Goal: Transaction & Acquisition: Purchase product/service

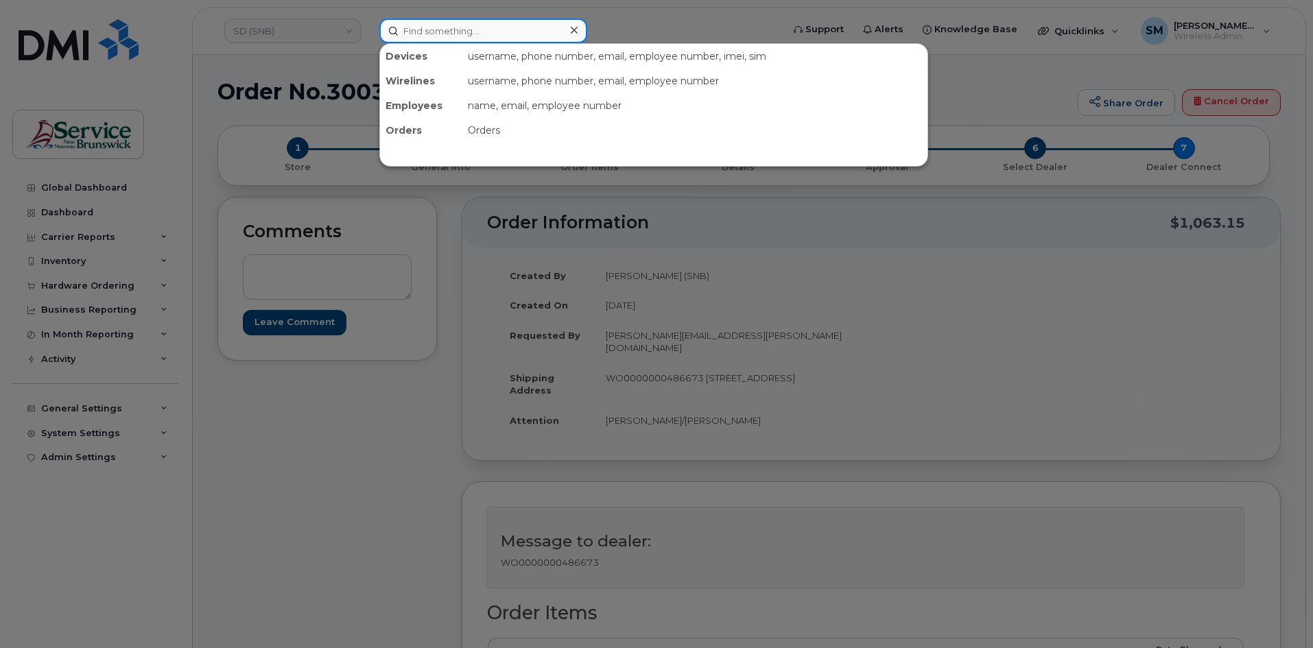
click at [478, 36] on input at bounding box center [483, 31] width 208 height 25
paste input "Erica Conley"
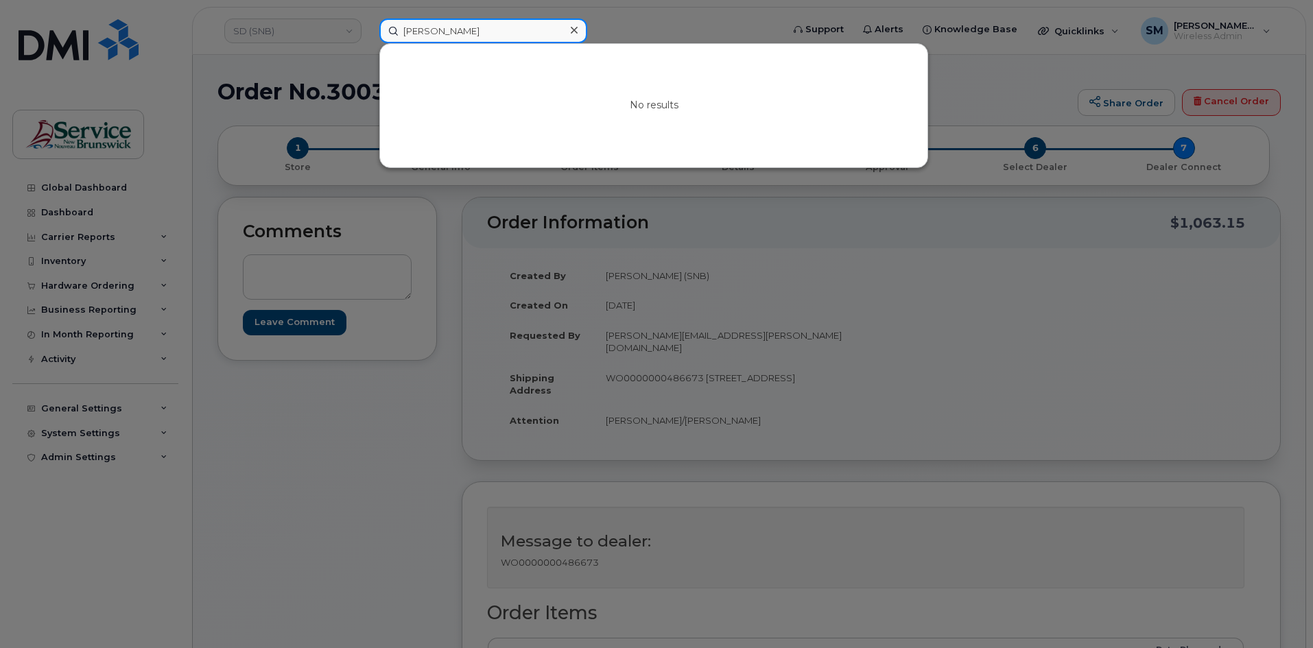
paste input "506 549 9321"
click at [446, 36] on input "506 549 9321" at bounding box center [483, 31] width 208 height 25
paste input "380 8495"
drag, startPoint x: 485, startPoint y: 30, endPoint x: 355, endPoint y: 26, distance: 130.4
click at [368, 26] on div "5063808495 No results" at bounding box center [576, 31] width 416 height 25
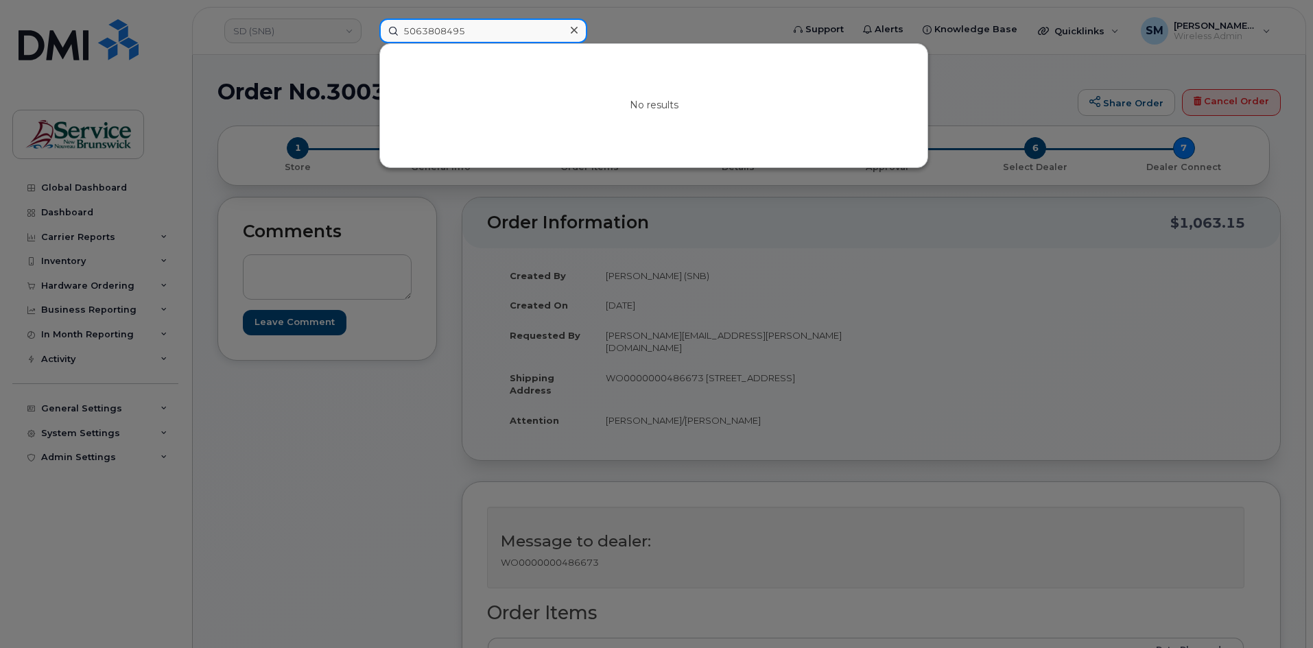
paste input "238 3894"
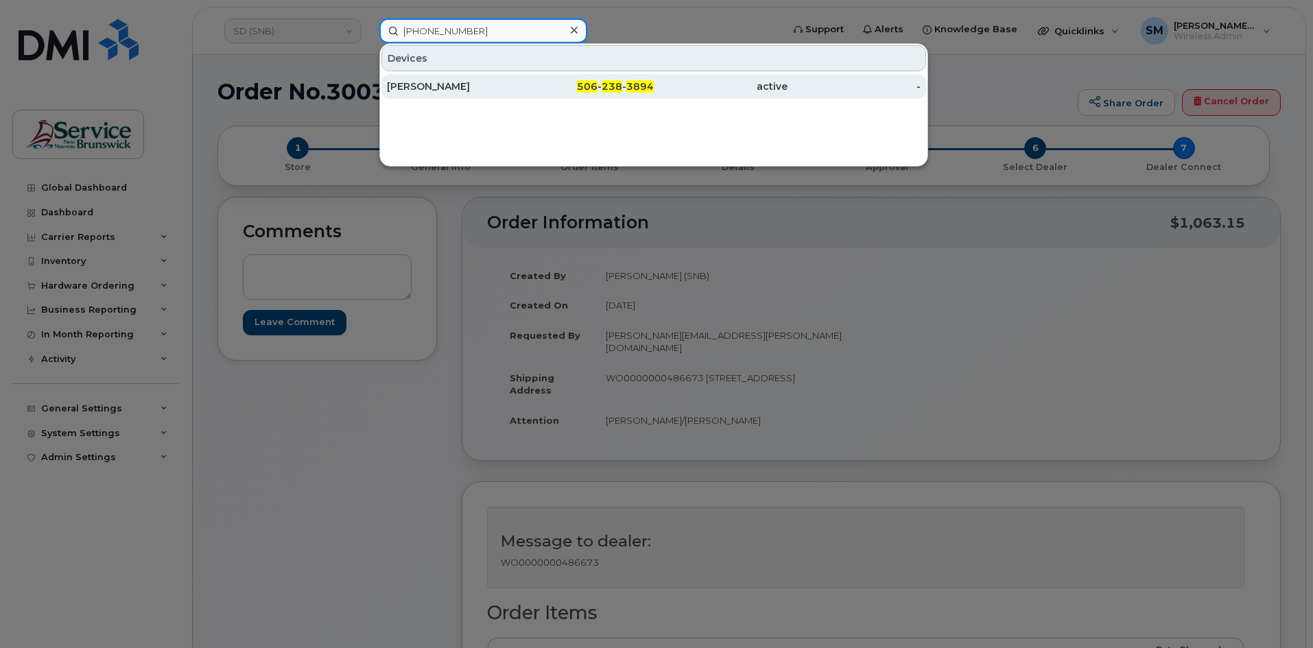
type input "506 238 3894"
click at [491, 84] on div "[PERSON_NAME]" at bounding box center [454, 87] width 134 height 14
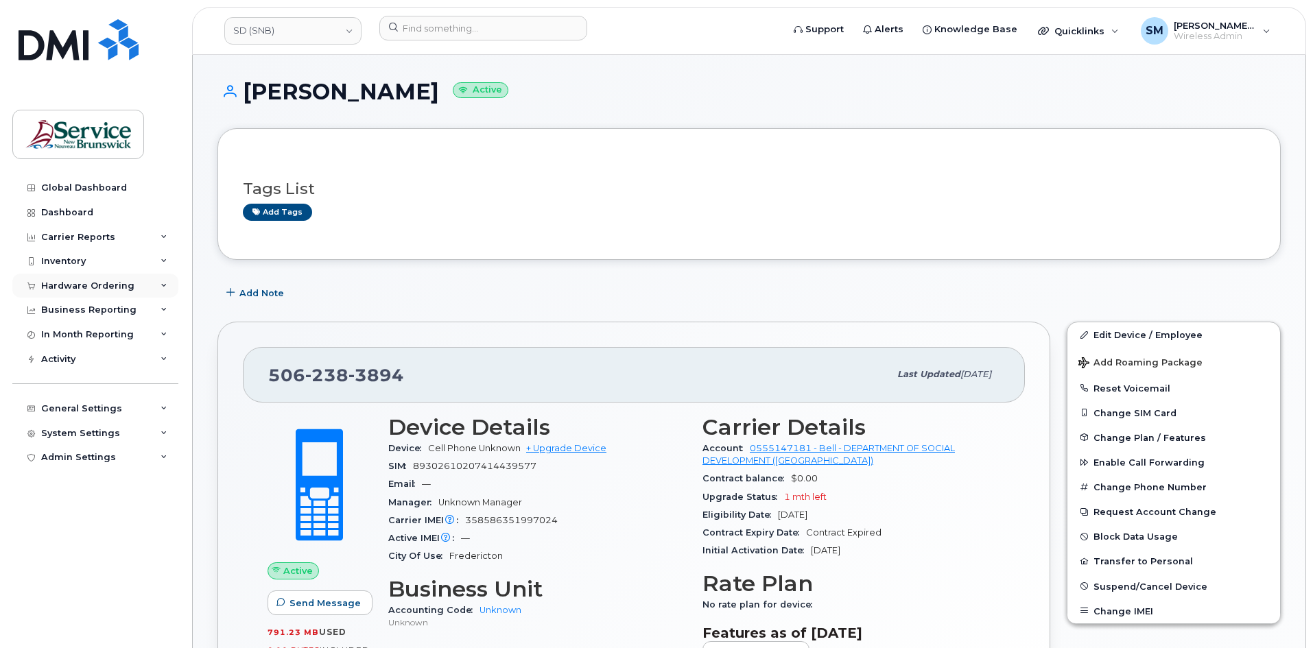
click at [121, 290] on div "Hardware Ordering" at bounding box center [87, 286] width 93 height 11
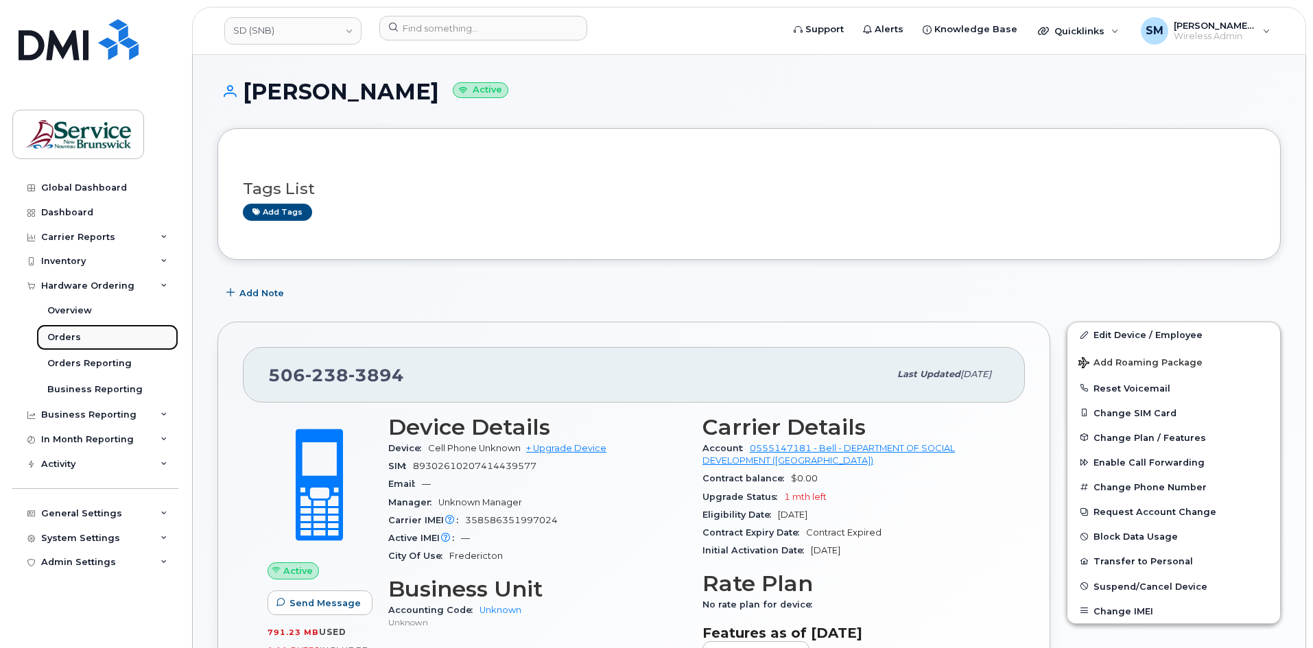
click at [74, 342] on div "Orders" at bounding box center [64, 337] width 34 height 12
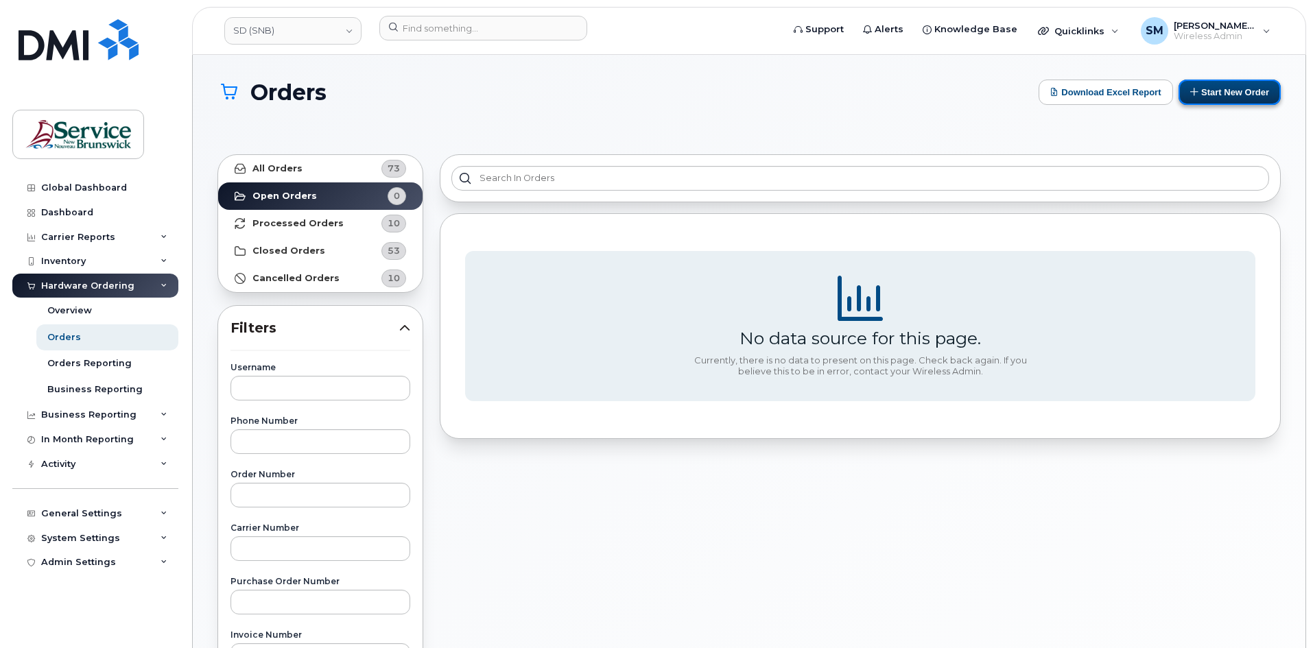
click at [1228, 86] on button "Start New Order" at bounding box center [1230, 92] width 102 height 25
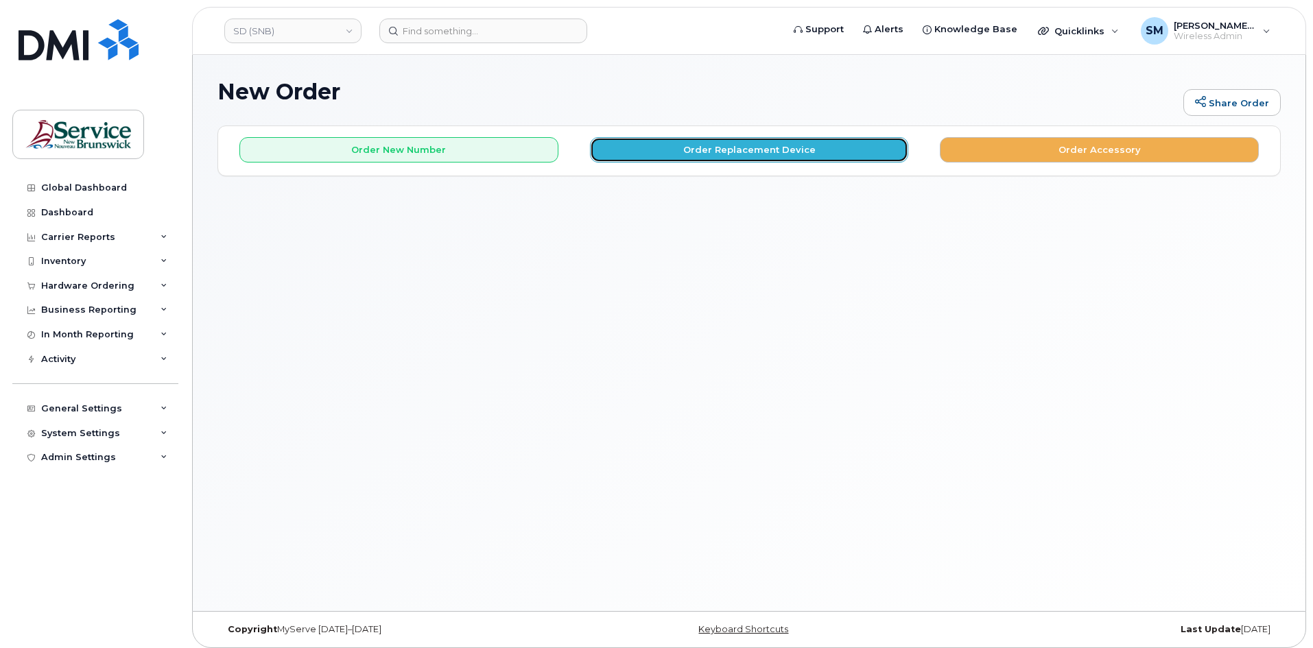
click at [678, 148] on button "Order Replacement Device" at bounding box center [749, 149] width 319 height 25
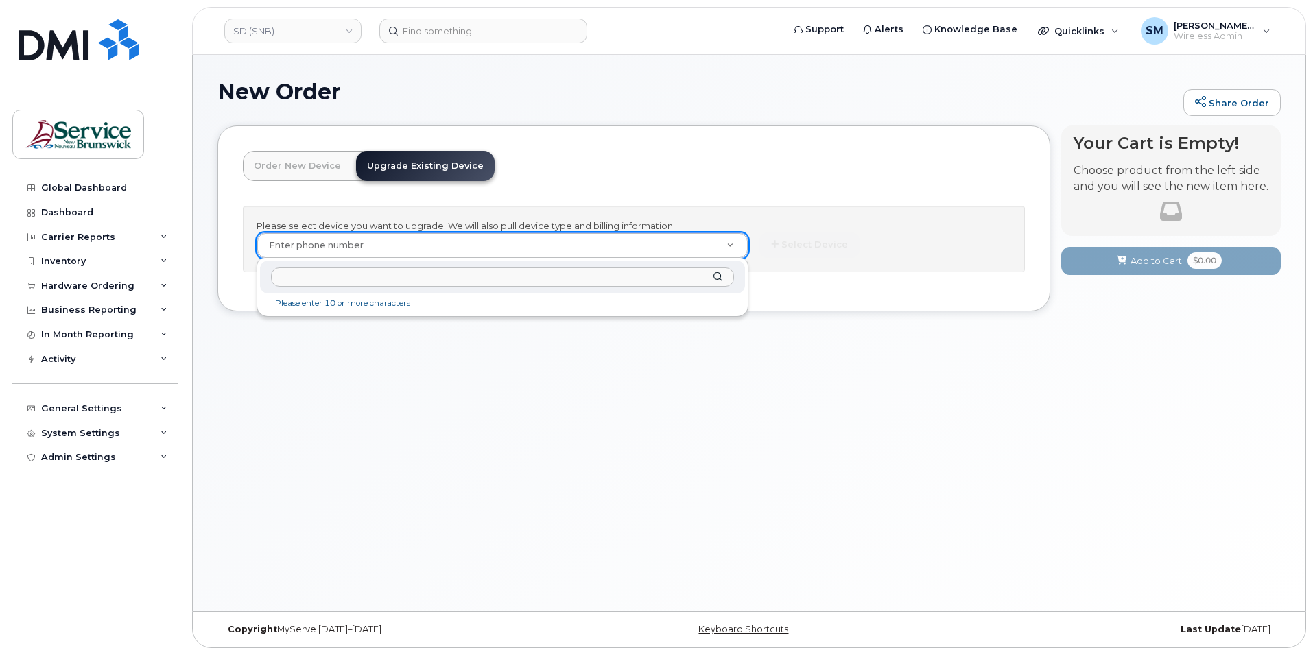
drag, startPoint x: 583, startPoint y: 244, endPoint x: 372, endPoint y: 272, distance: 212.6
click at [372, 272] on input "text" at bounding box center [502, 278] width 463 height 20
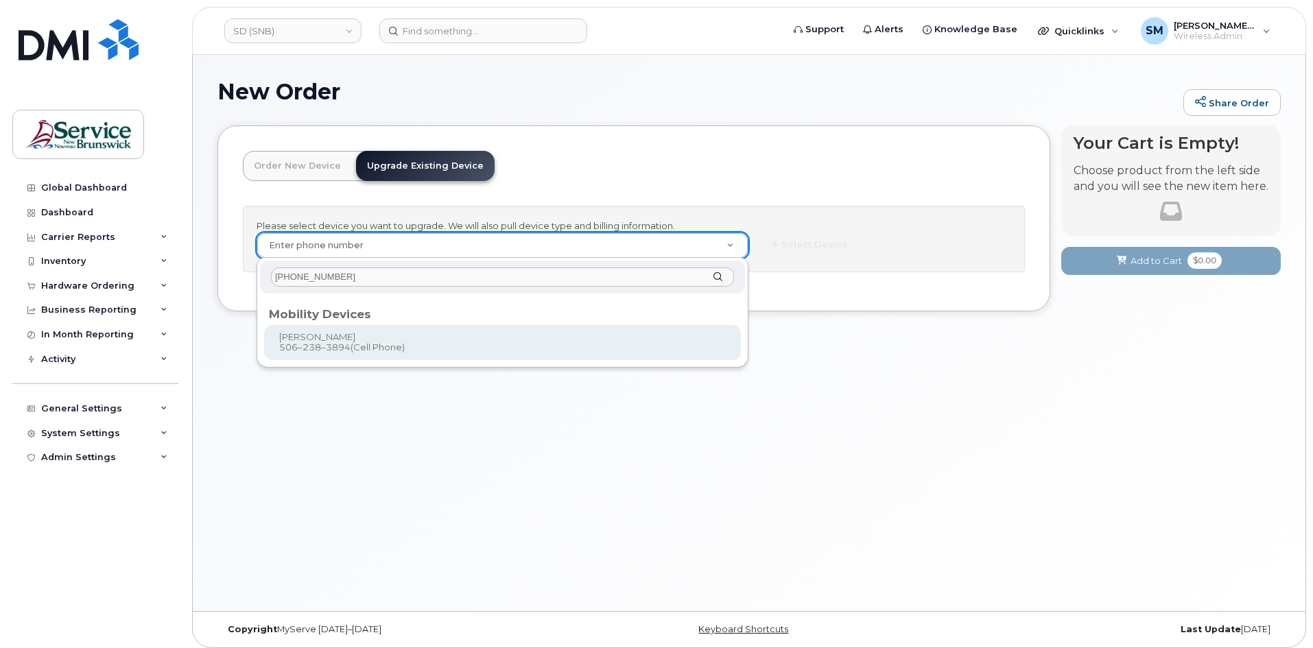
type input "506 238 3894"
type input "1239222"
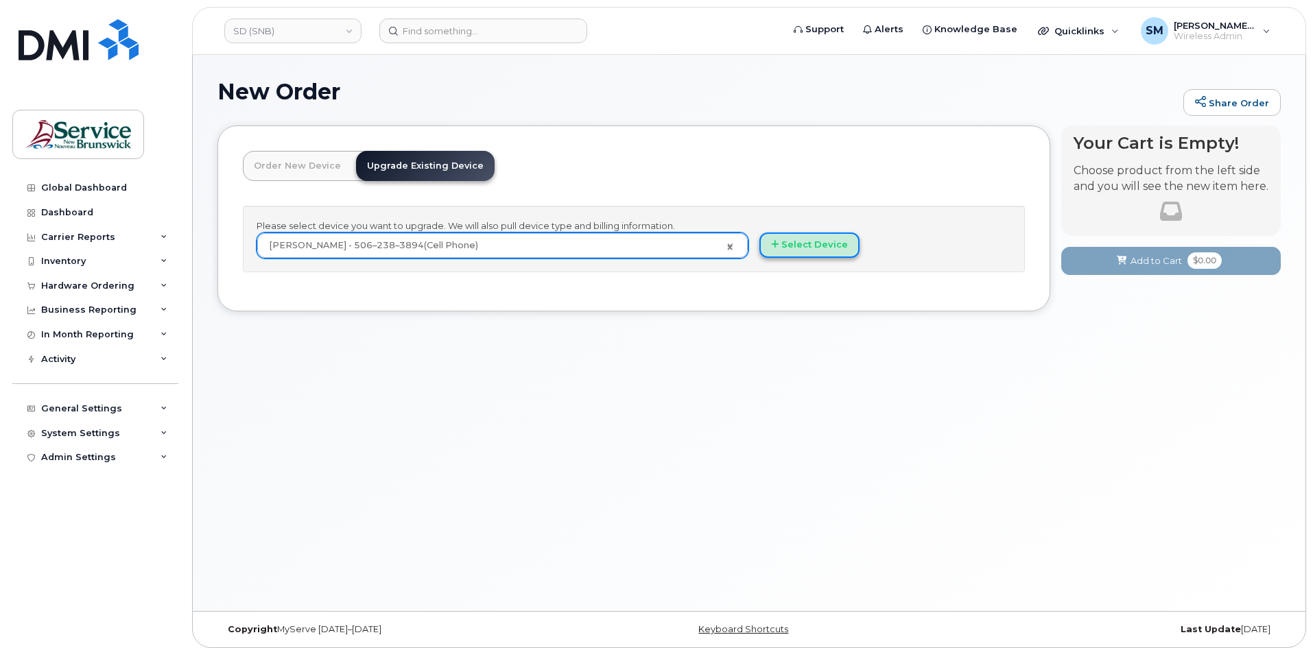
click at [788, 247] on button "Select Device" at bounding box center [810, 245] width 100 height 25
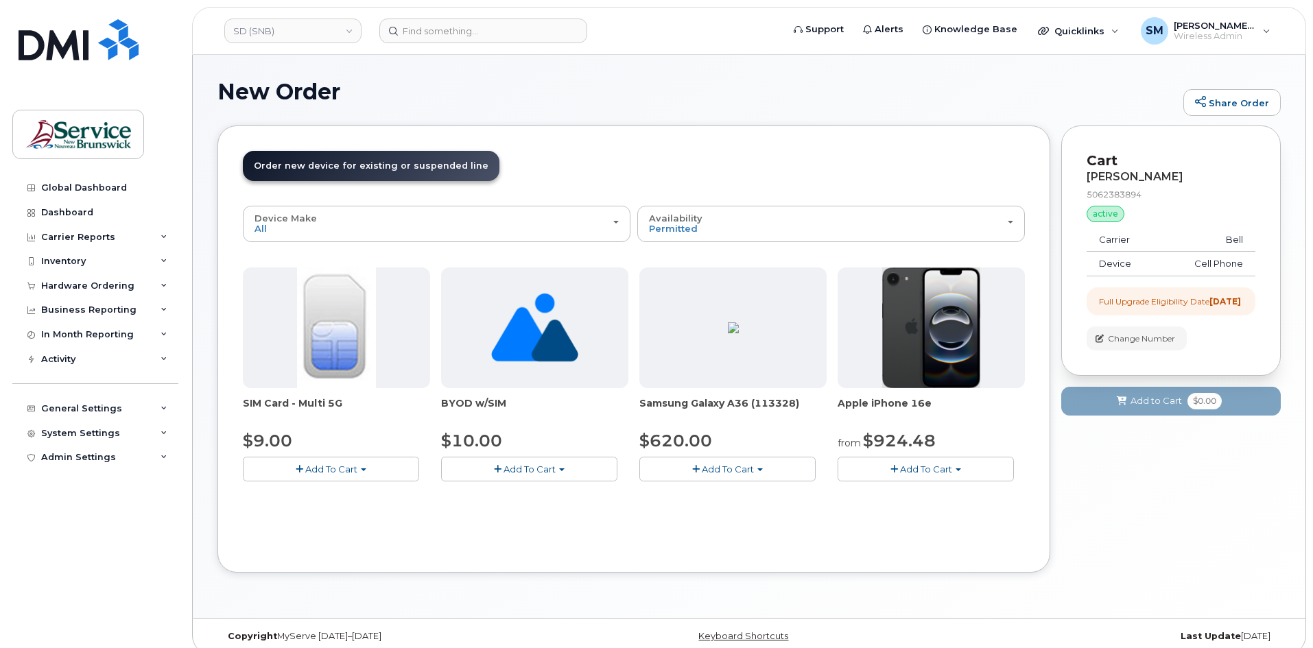
drag, startPoint x: 934, startPoint y: 473, endPoint x: 938, endPoint y: 480, distance: 8.6
click at [934, 473] on span "Add To Cart" at bounding box center [926, 469] width 52 height 11
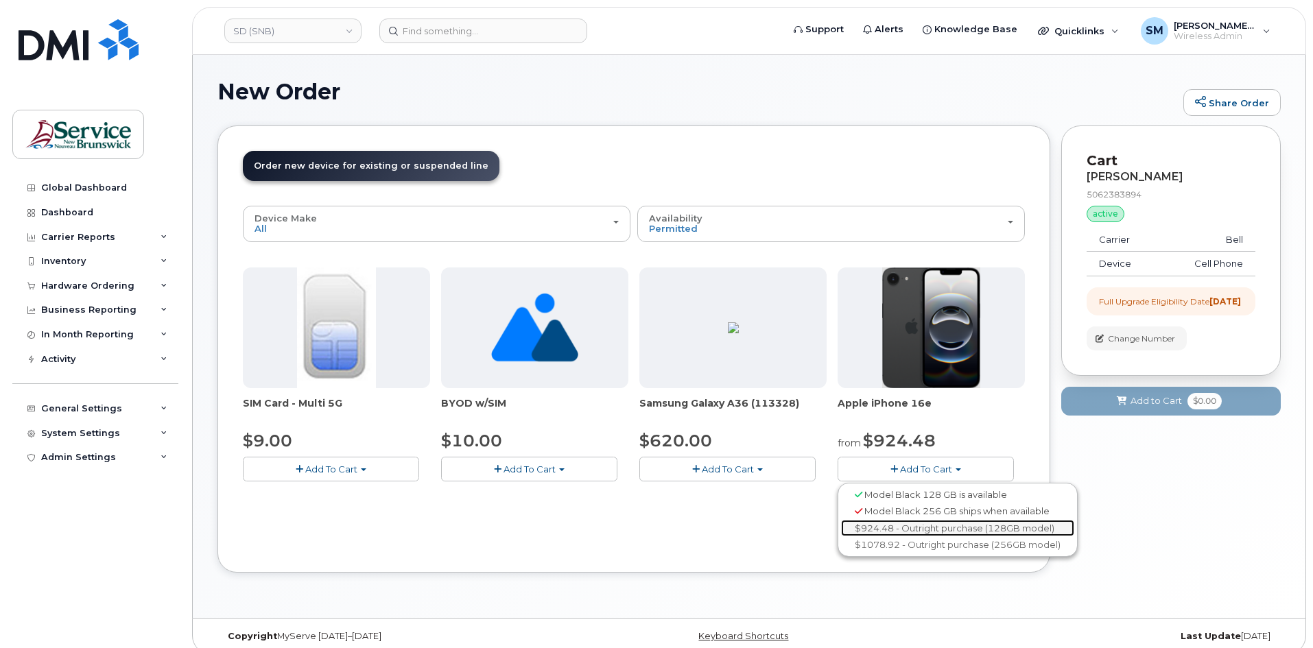
click at [931, 525] on link "$924.48 - Outright purchase (128GB model)" at bounding box center [957, 528] width 233 height 17
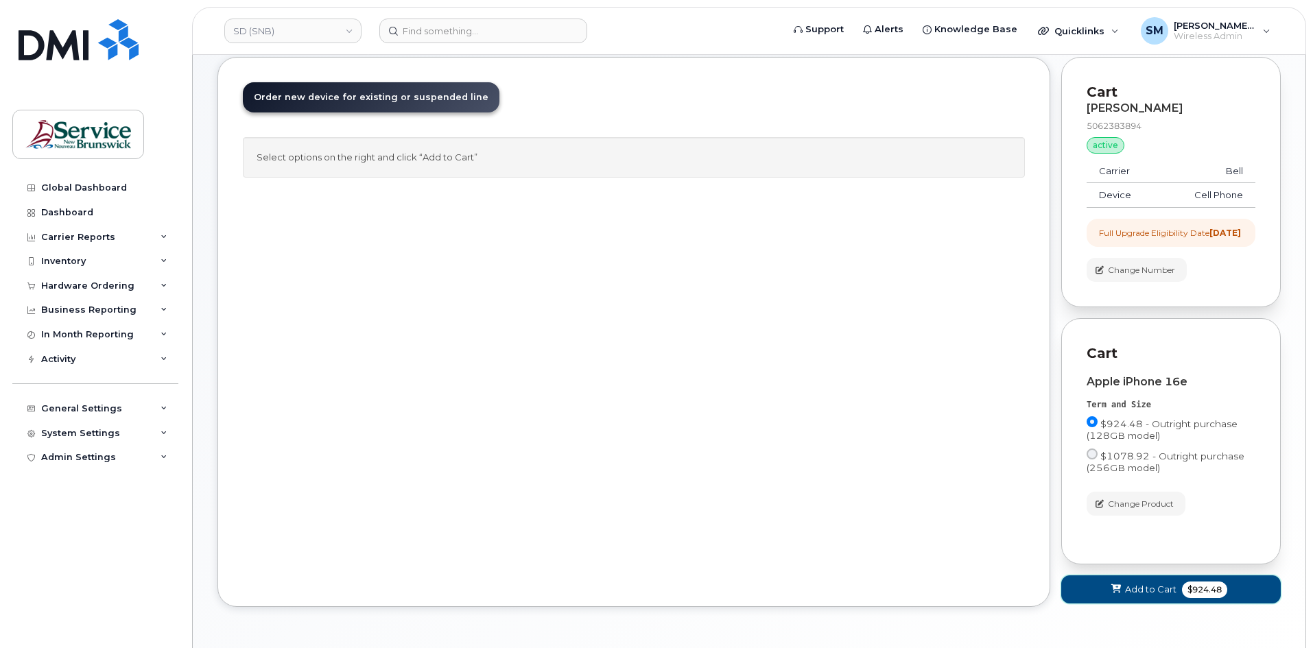
click at [1182, 598] on span "$924.48" at bounding box center [1204, 590] width 45 height 16
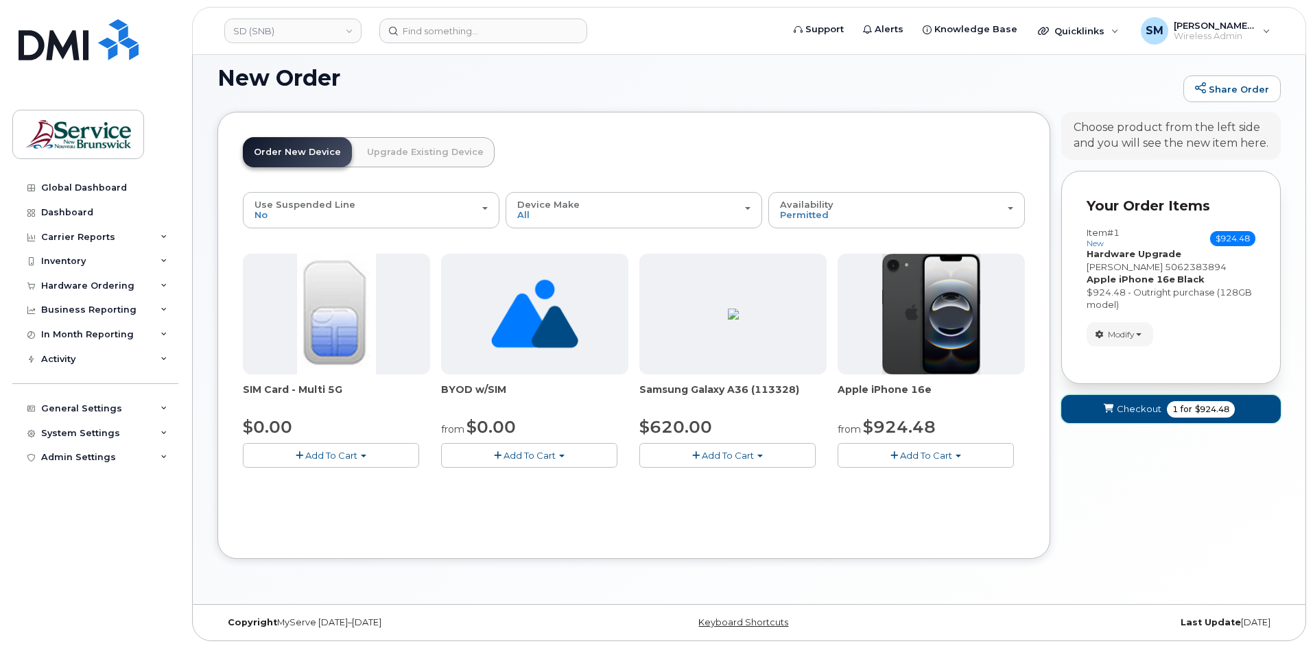
click at [1136, 406] on span "Checkout" at bounding box center [1139, 409] width 45 height 13
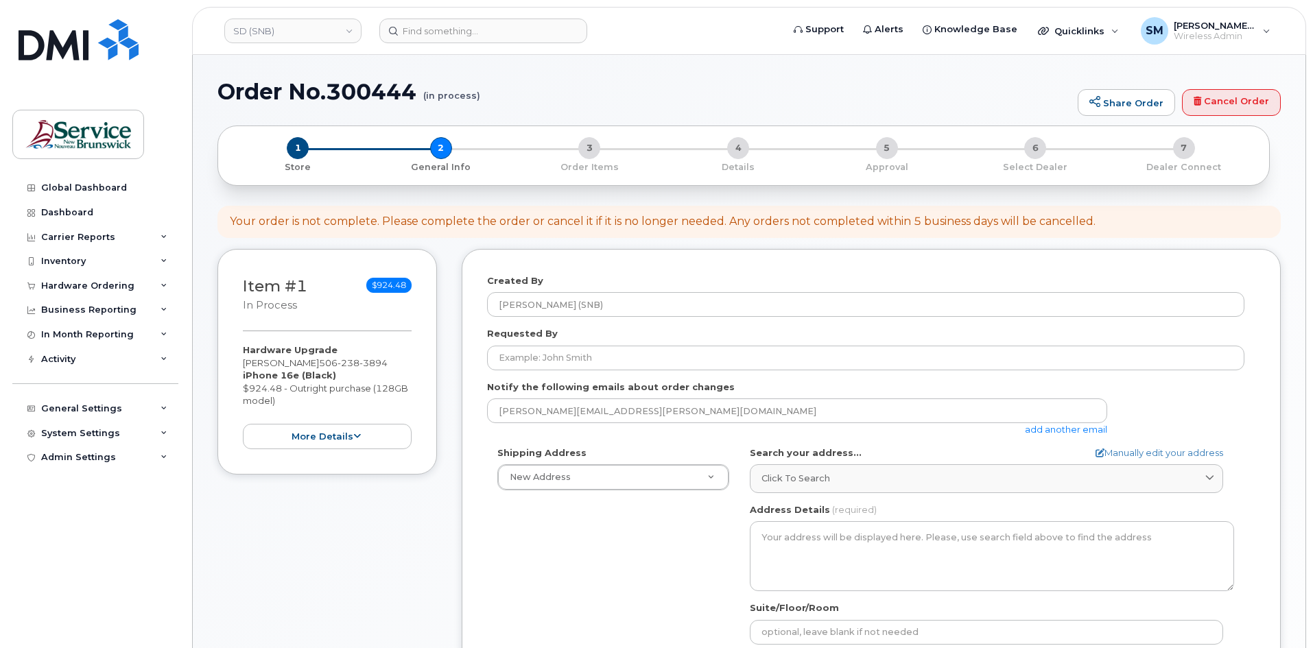
select select
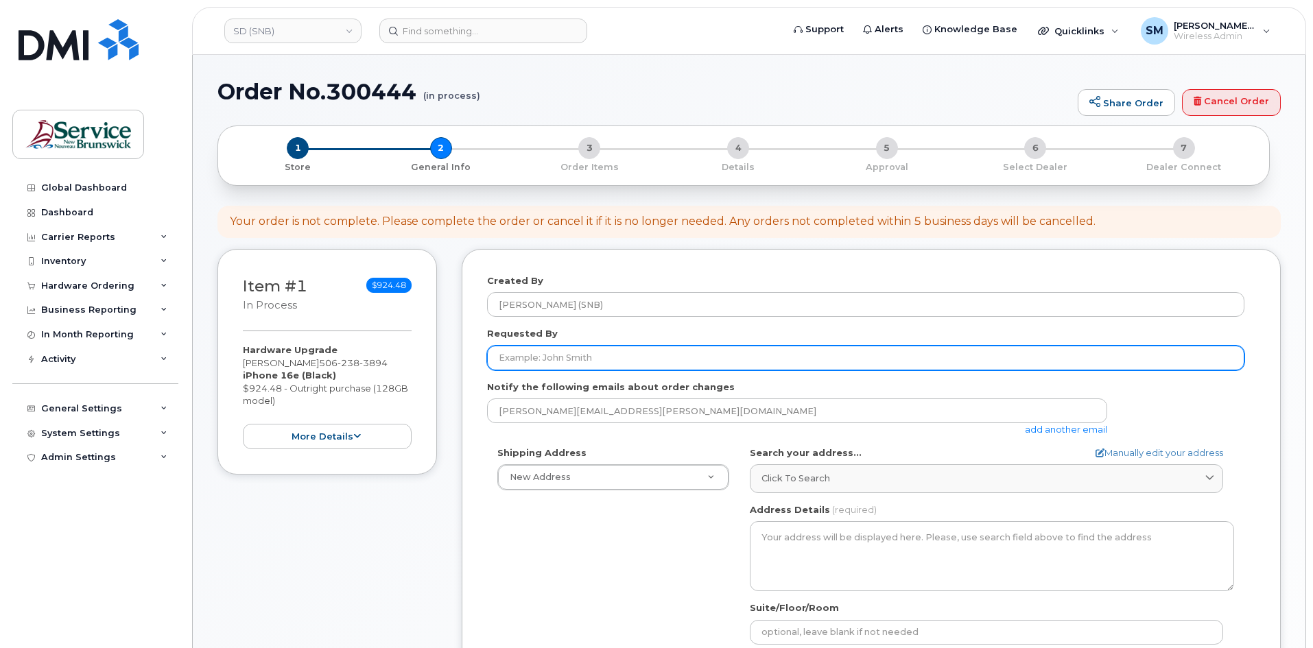
paste input "[PERSON_NAME][EMAIL_ADDRESS][PERSON_NAME][DOMAIN_NAME]"
type input "[PERSON_NAME][EMAIL_ADDRESS][PERSON_NAME][DOMAIN_NAME]"
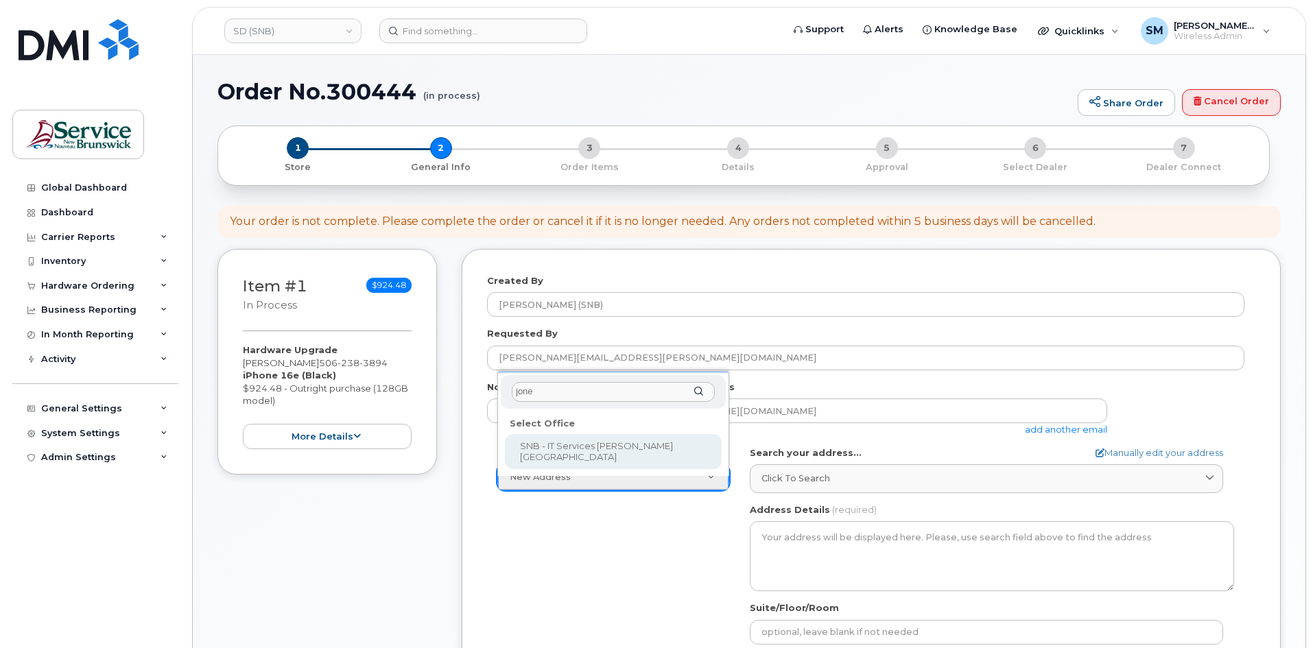
type input "jones"
select select
type textarea "105-1600 Main St Moncton New Brunswick E1E 1G5"
type input "Fred Doiron/Jeff McIntyre/Vincent Hache/Sebastien Bernard"
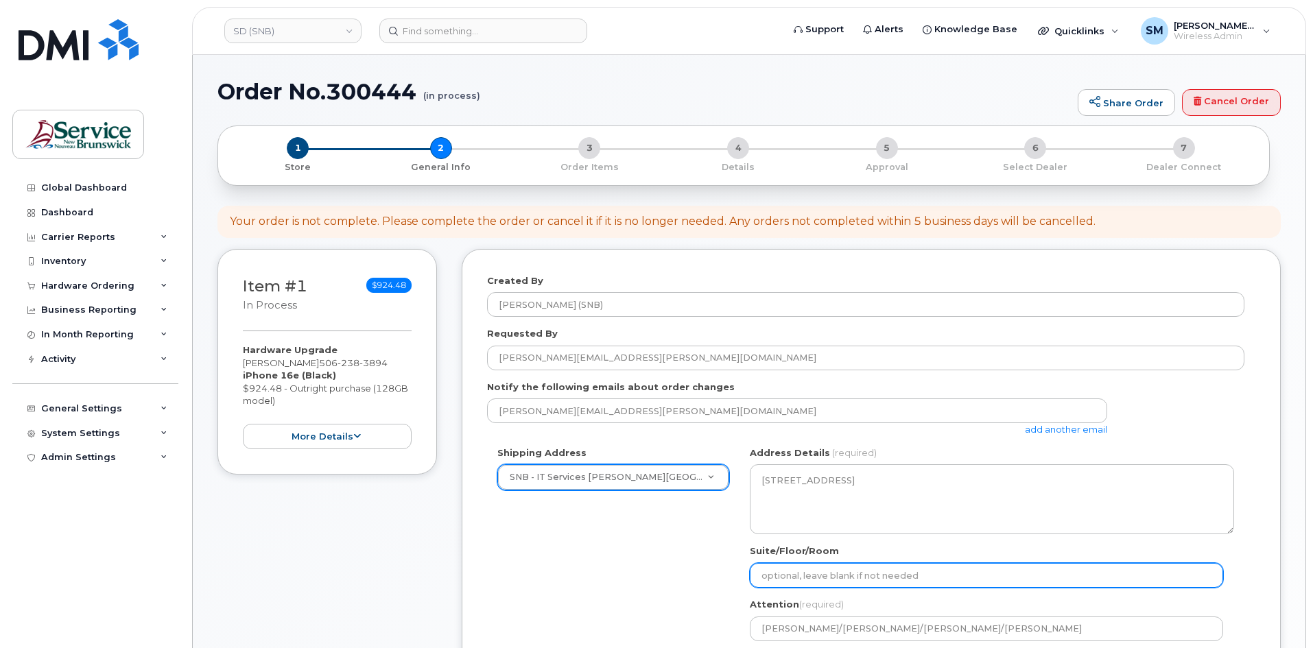
click at [795, 572] on input "Suite/Floor/Room" at bounding box center [986, 575] width 473 height 25
paste input "WO0000000487081"
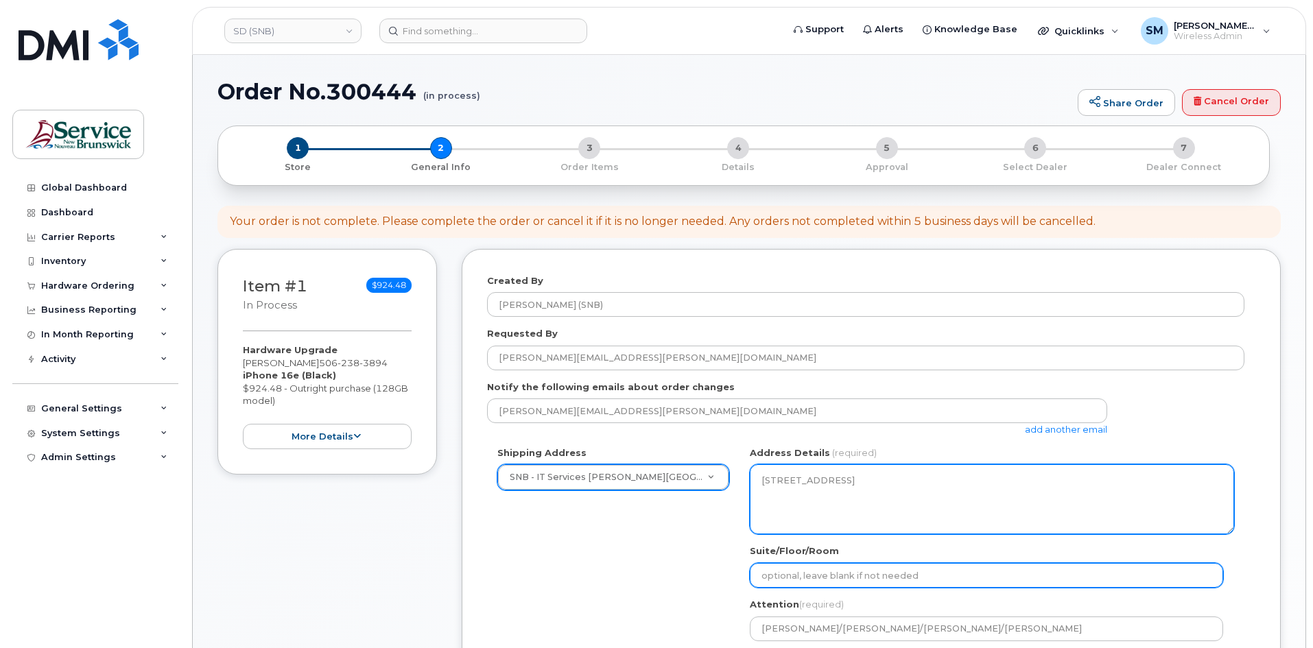
select select
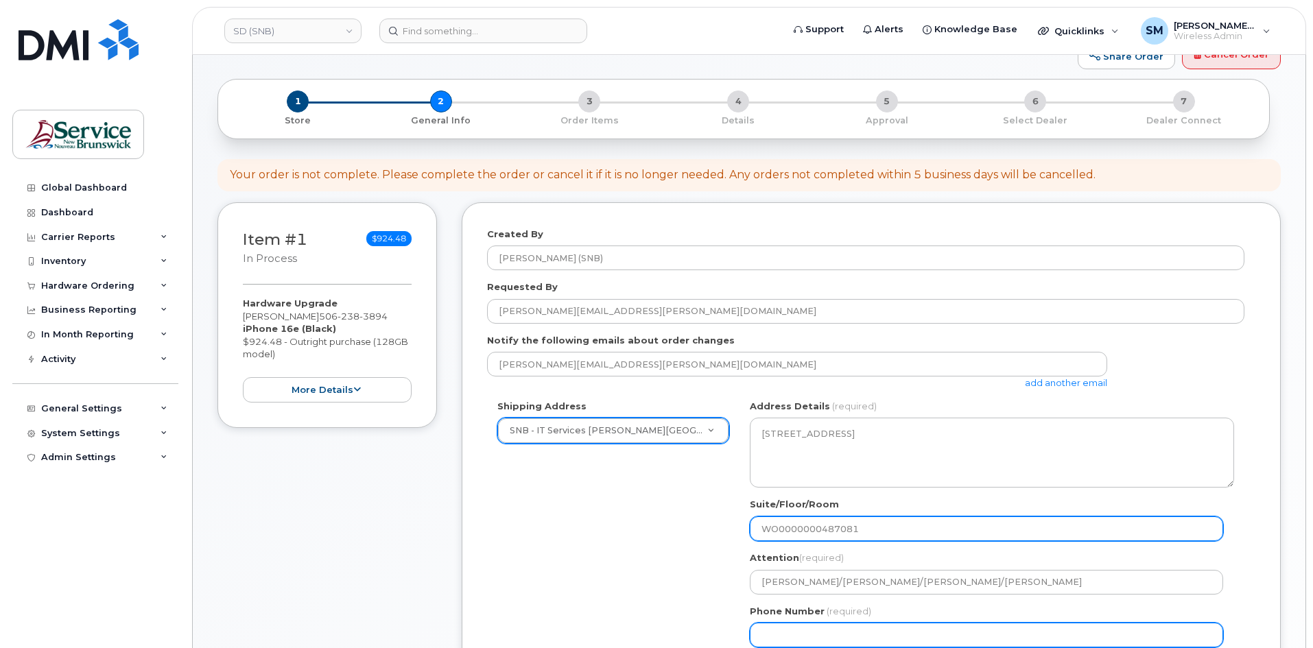
scroll to position [137, 0]
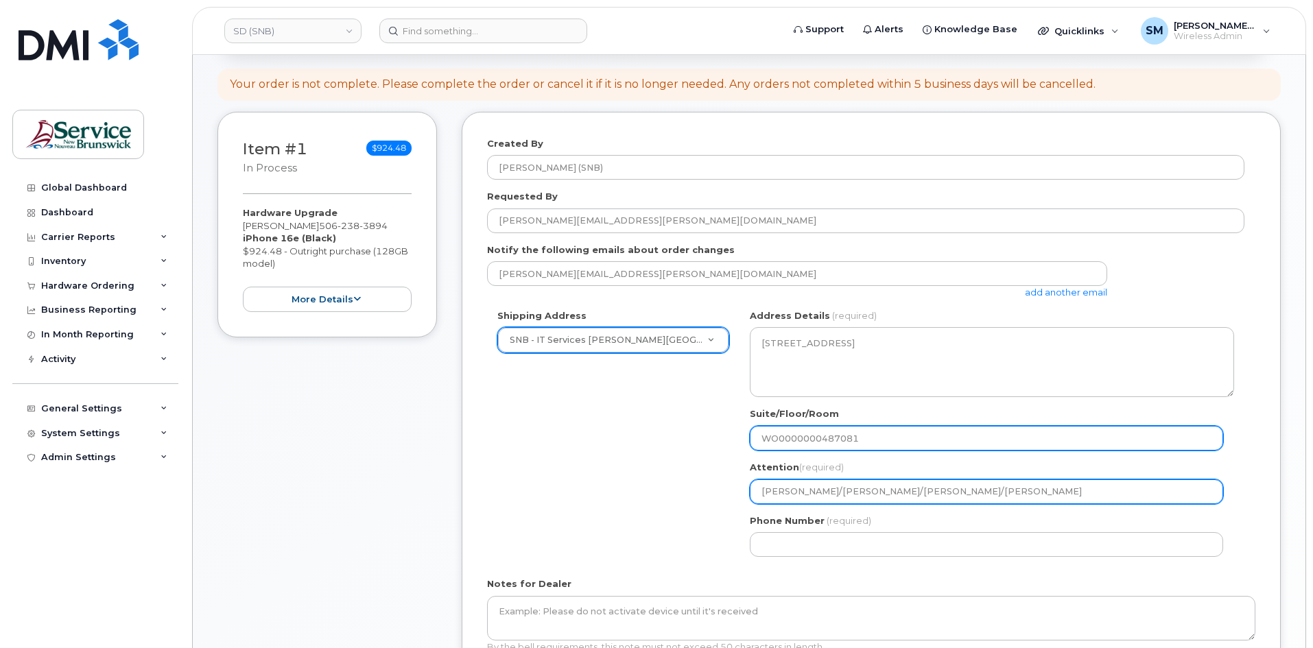
type input "WO0000000487081"
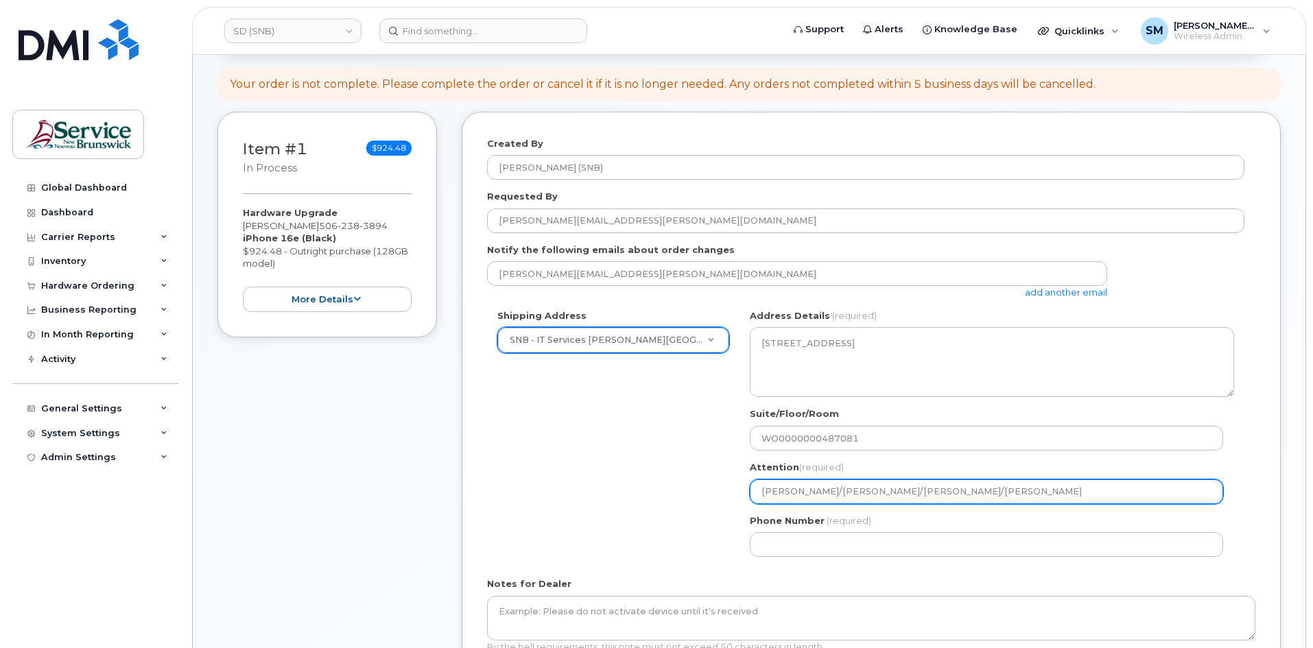
drag, startPoint x: 1017, startPoint y: 493, endPoint x: 881, endPoint y: 506, distance: 136.5
click at [881, 506] on div "NB Moncton Search your address... Manually edit your address Click to search No…" at bounding box center [992, 438] width 505 height 258
select select
type input "Fred Doiron/Jeff McIntyre/"
select select
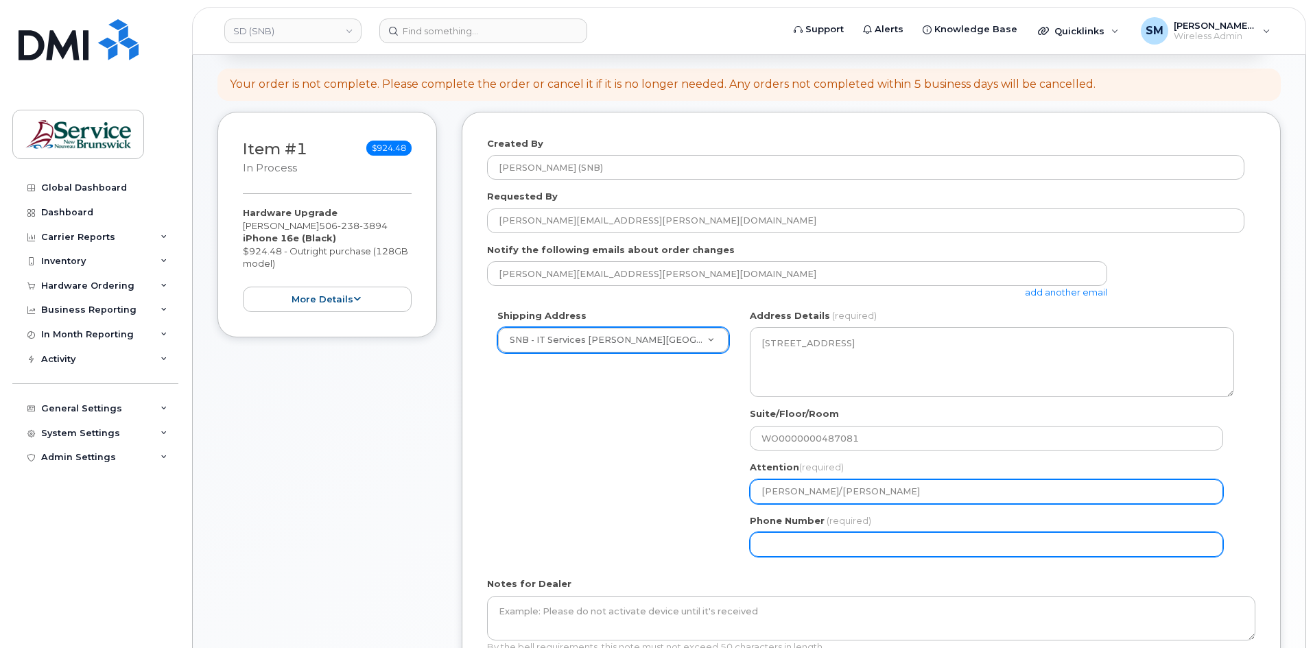
type input "[PERSON_NAME]/[PERSON_NAME]"
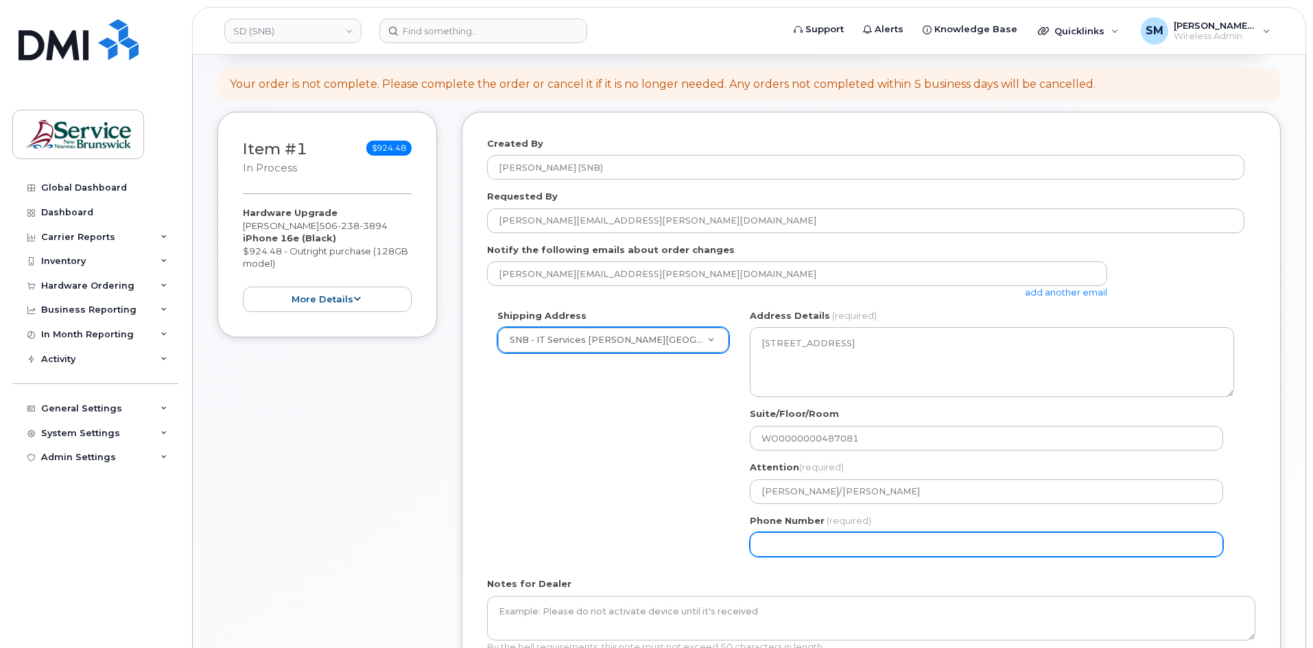
click at [784, 543] on input "Phone Number" at bounding box center [986, 544] width 473 height 25
select select
type input "506639633"
select select
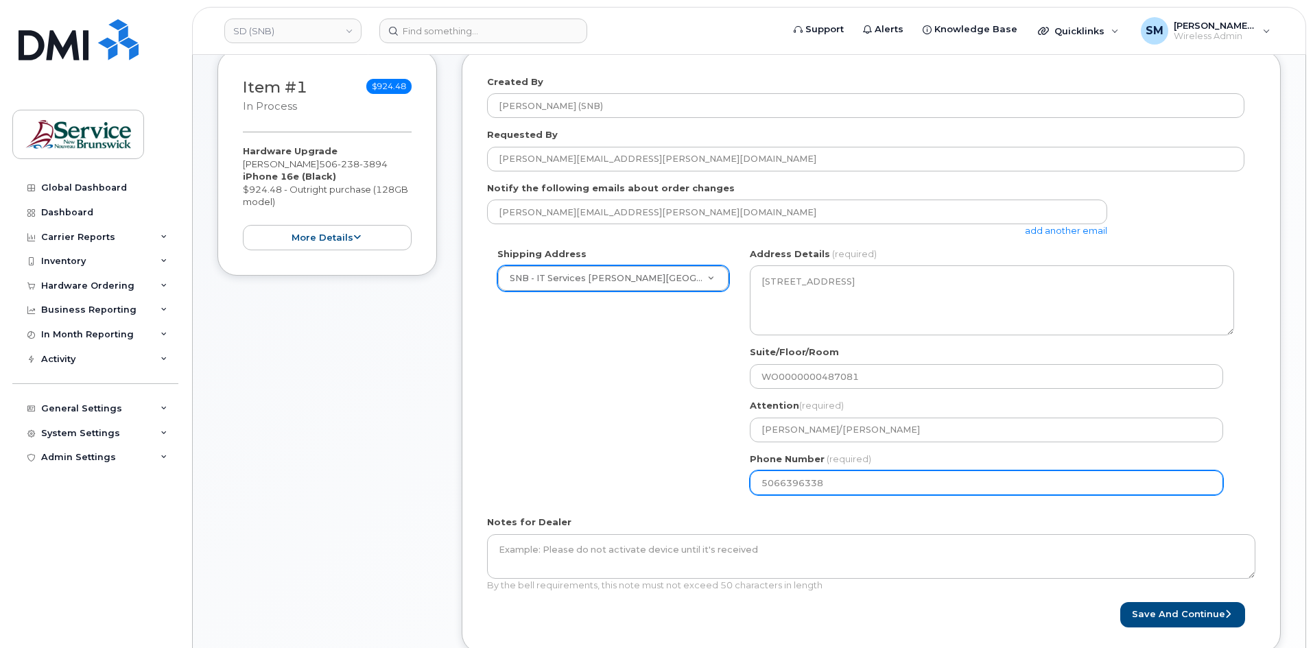
scroll to position [343, 0]
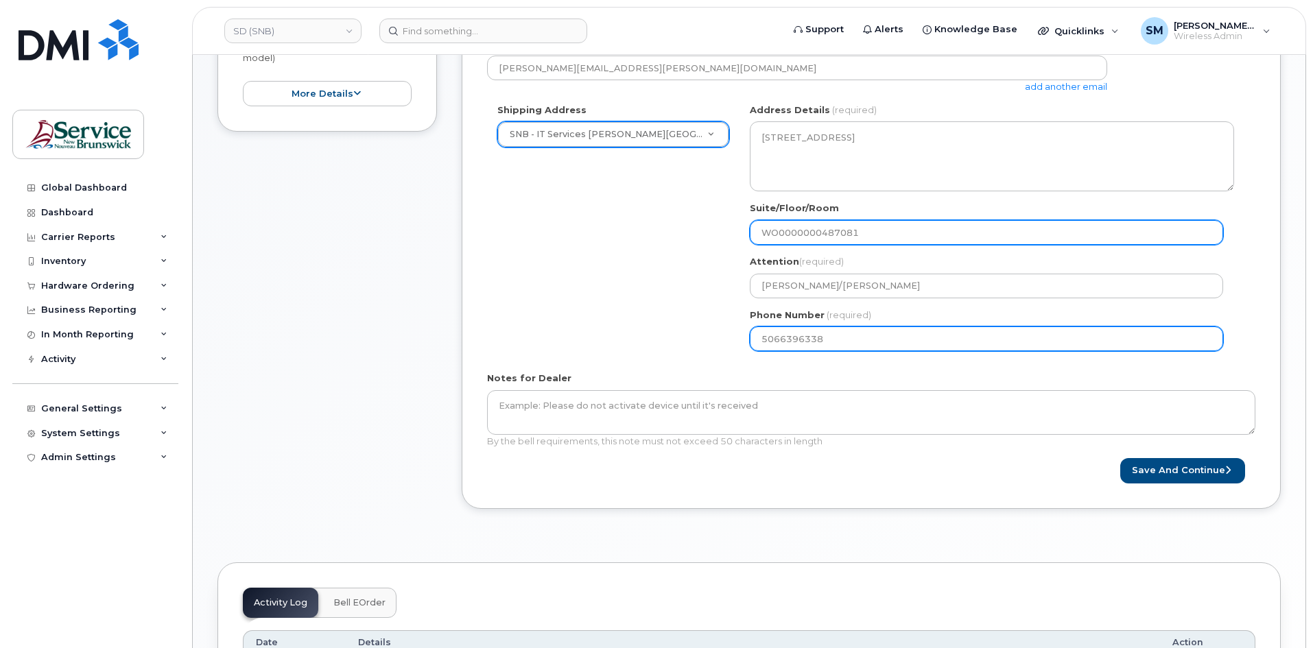
type input "5066396338"
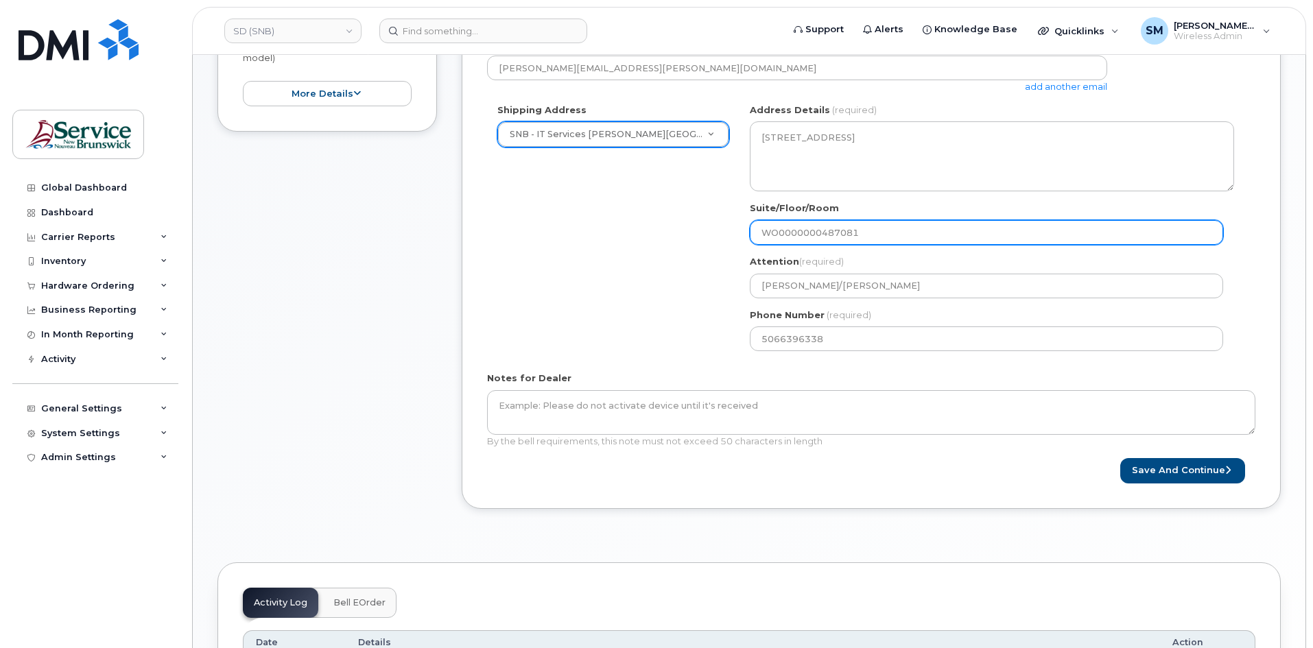
drag, startPoint x: 907, startPoint y: 225, endPoint x: 604, endPoint y: 226, distance: 303.3
click at [604, 226] on div "Shipping Address SNB - IT Services Jones Lake Place New Address ASD-E Main Offi…" at bounding box center [865, 233] width 757 height 258
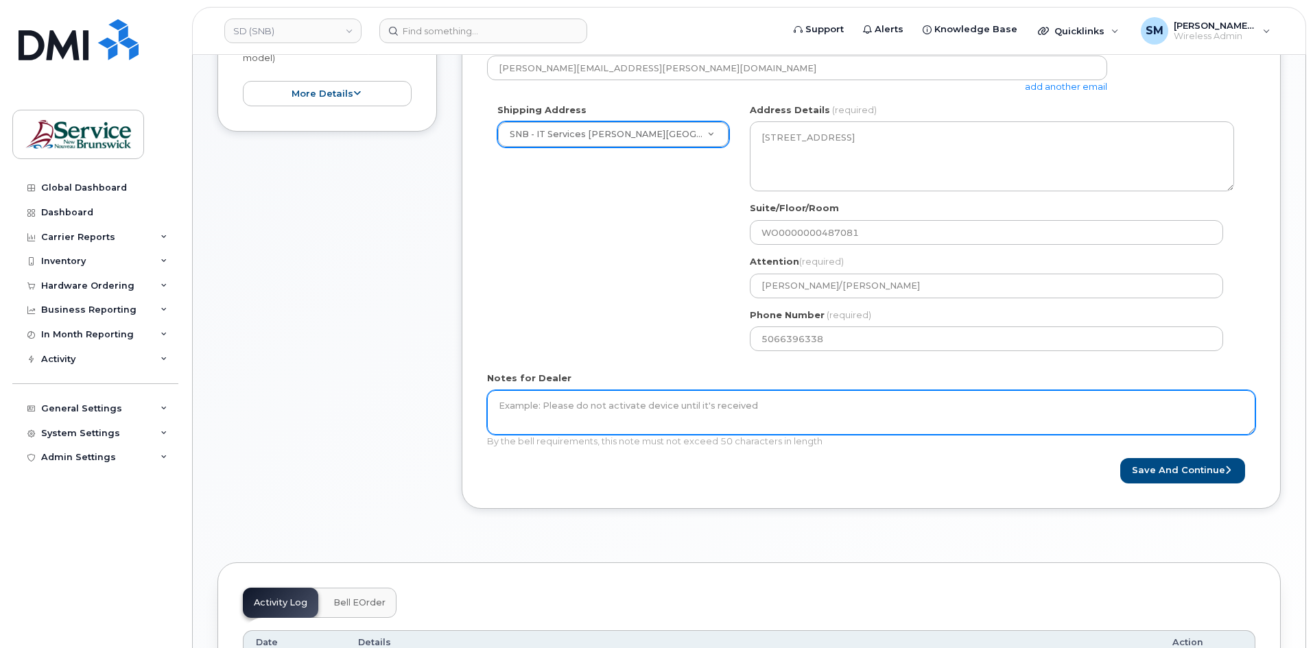
paste textarea "WO0000000487081"
type textarea "WO0000000487081"
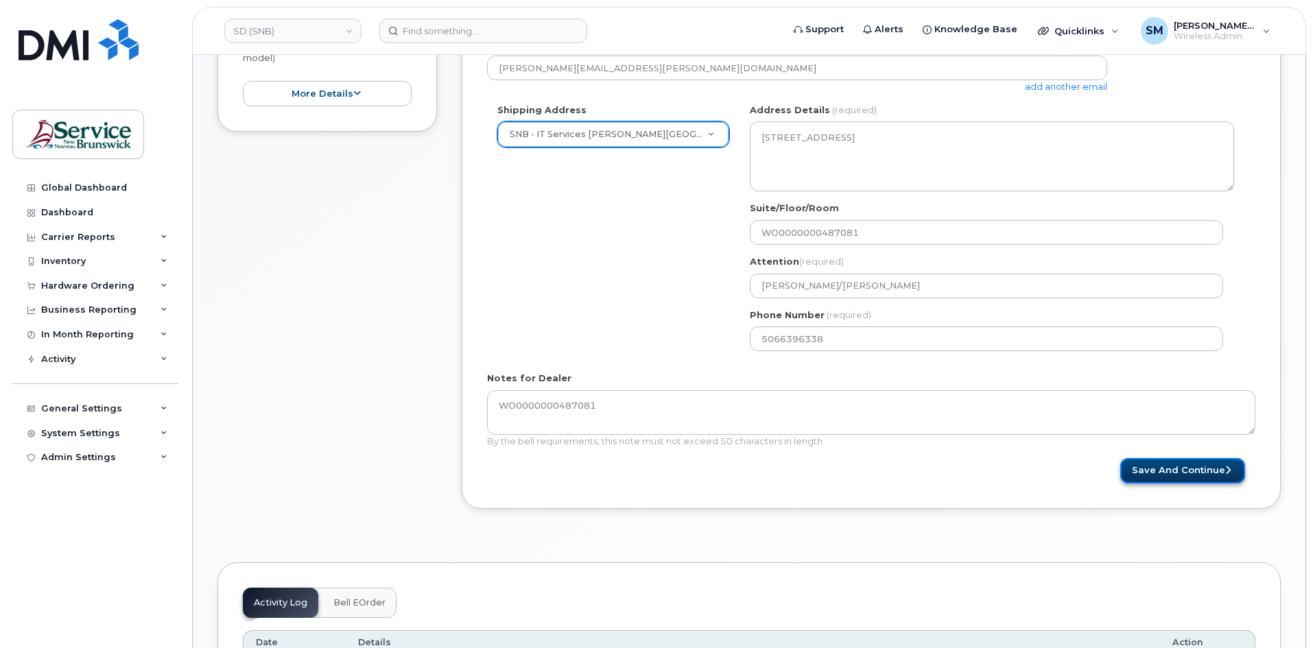
click at [1186, 462] on button "Save and Continue" at bounding box center [1182, 470] width 125 height 25
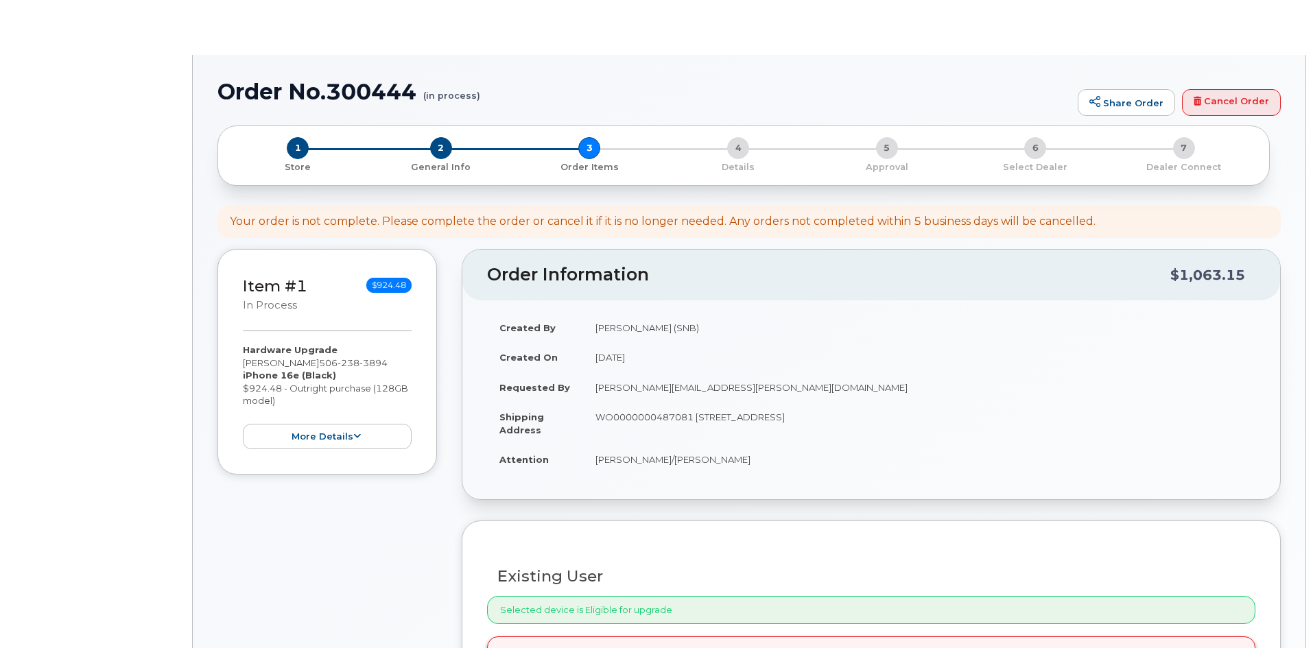
select select
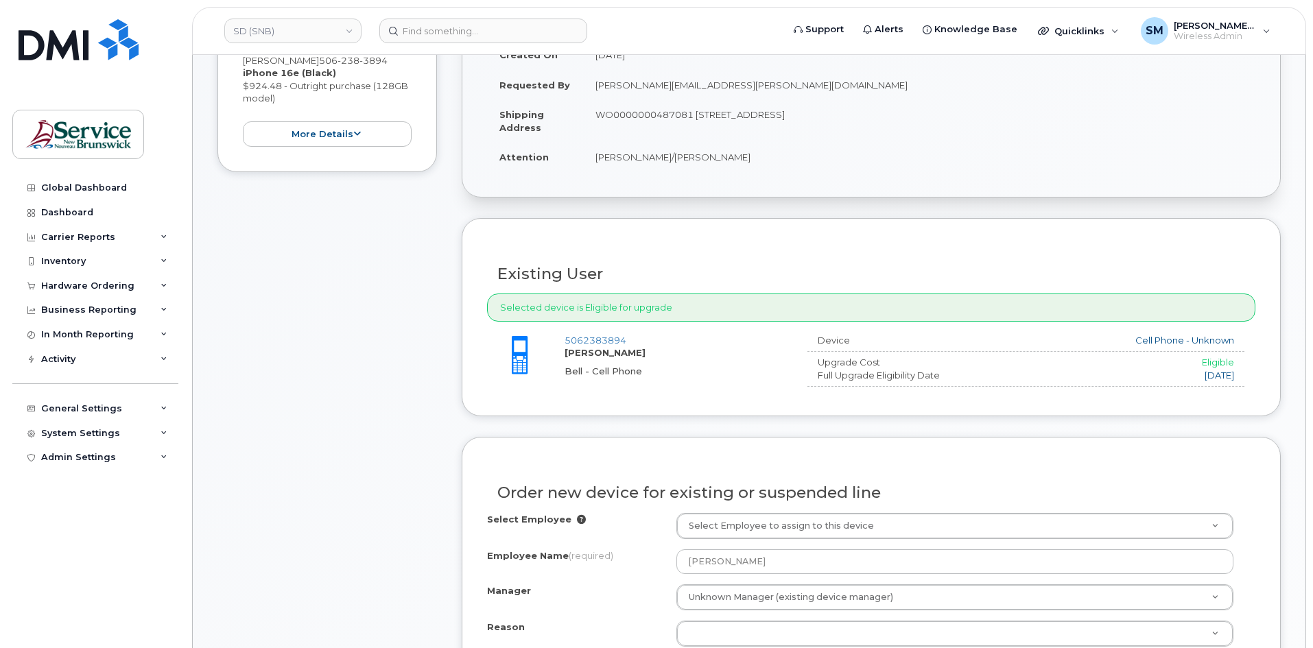
scroll to position [480, 0]
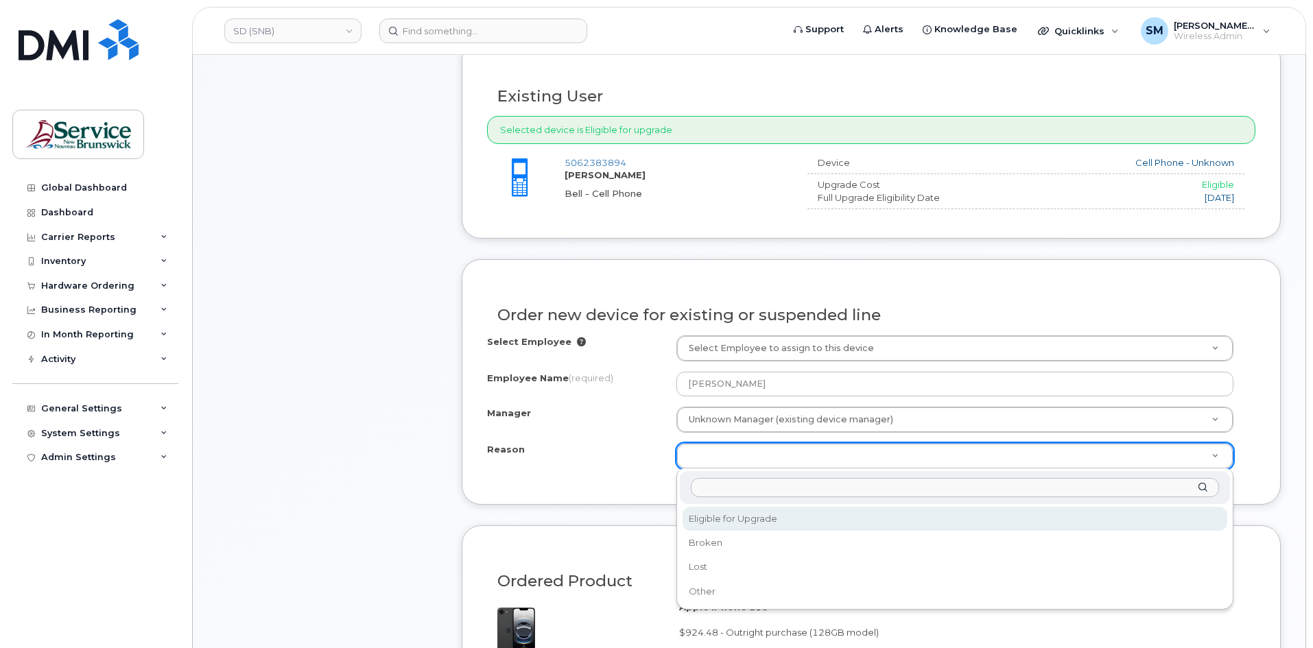
select select "eligible_for_upgrade"
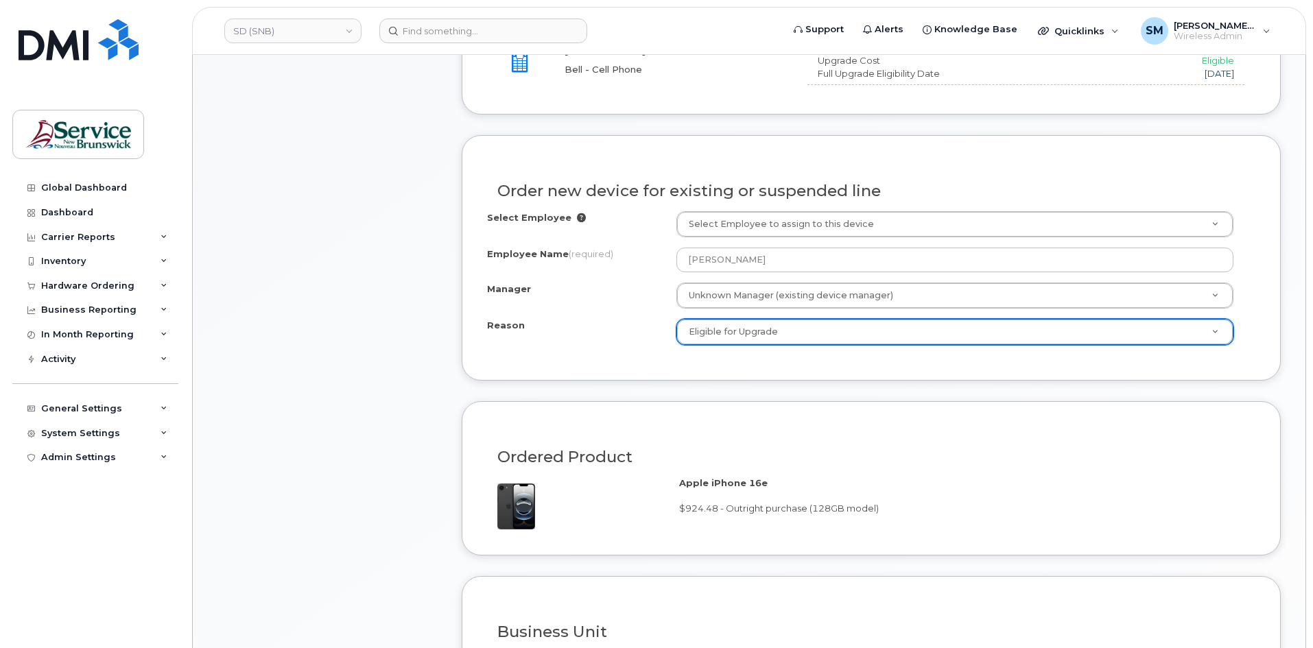
scroll to position [892, 0]
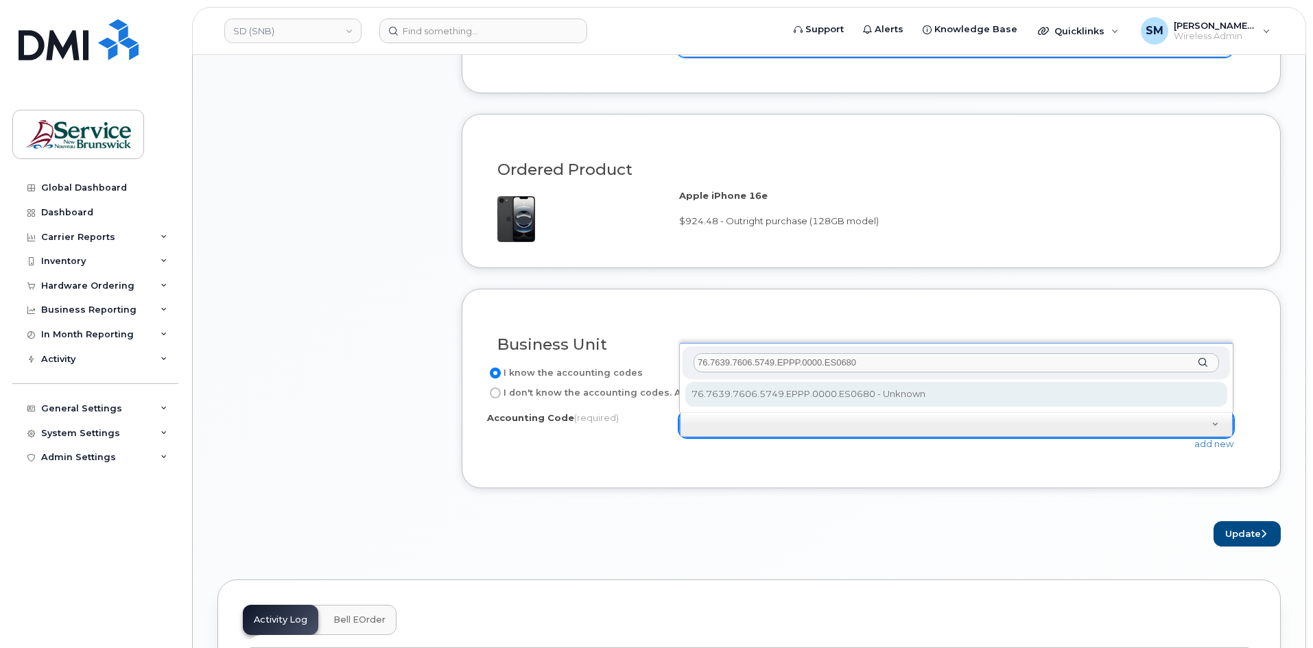
type input "76.7639.7606.5749.EPPP.0000.ES0680"
select select "76.7639.7606.5749.EPPP.0000.ES0680"
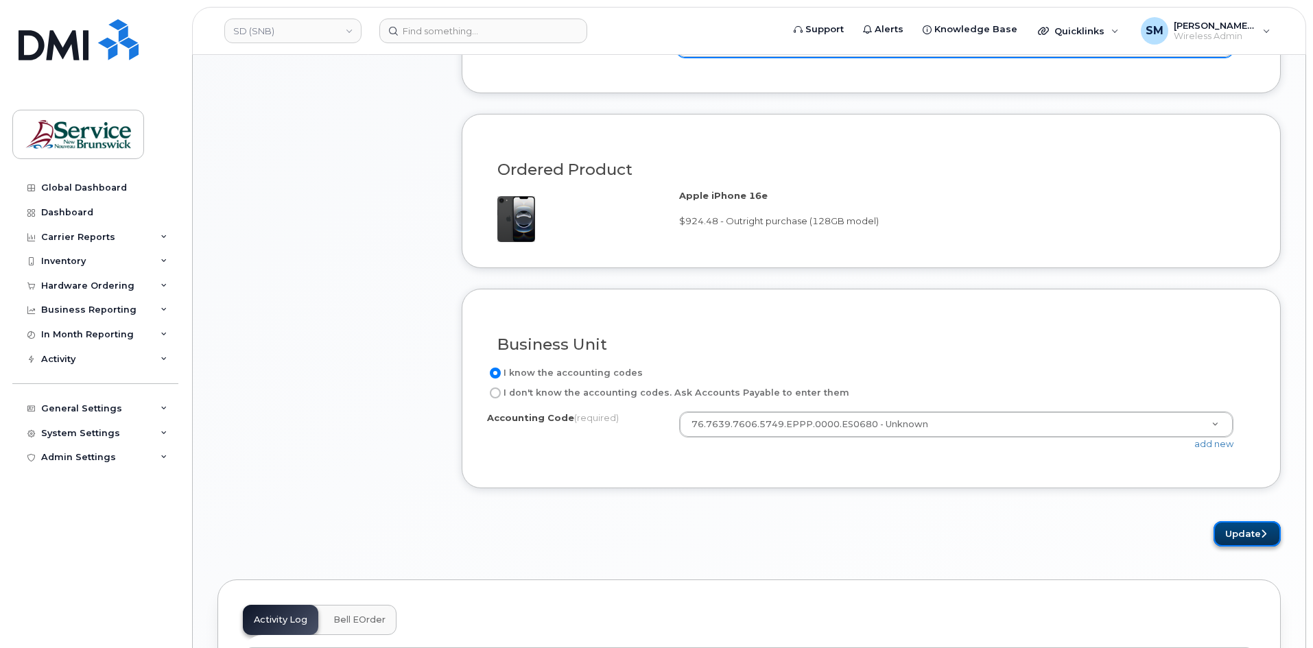
click at [1255, 535] on button "Update" at bounding box center [1247, 533] width 67 height 25
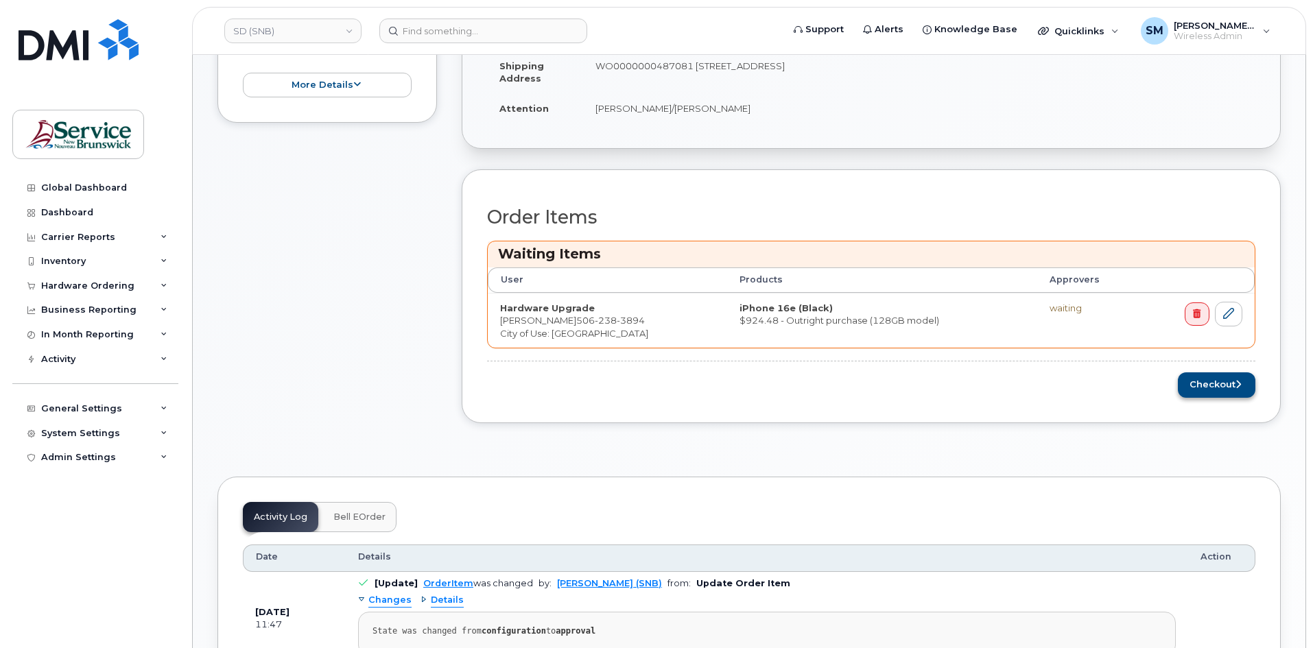
scroll to position [412, 0]
click at [1247, 379] on button "Checkout" at bounding box center [1217, 383] width 78 height 25
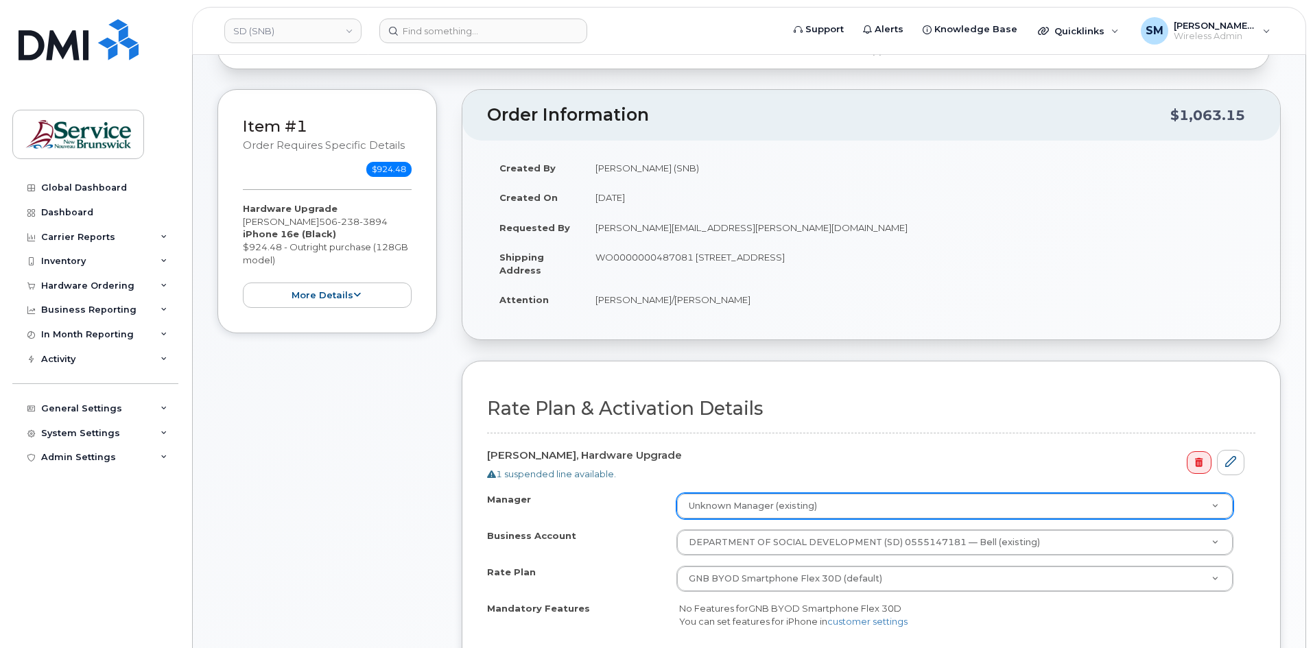
scroll to position [69, 0]
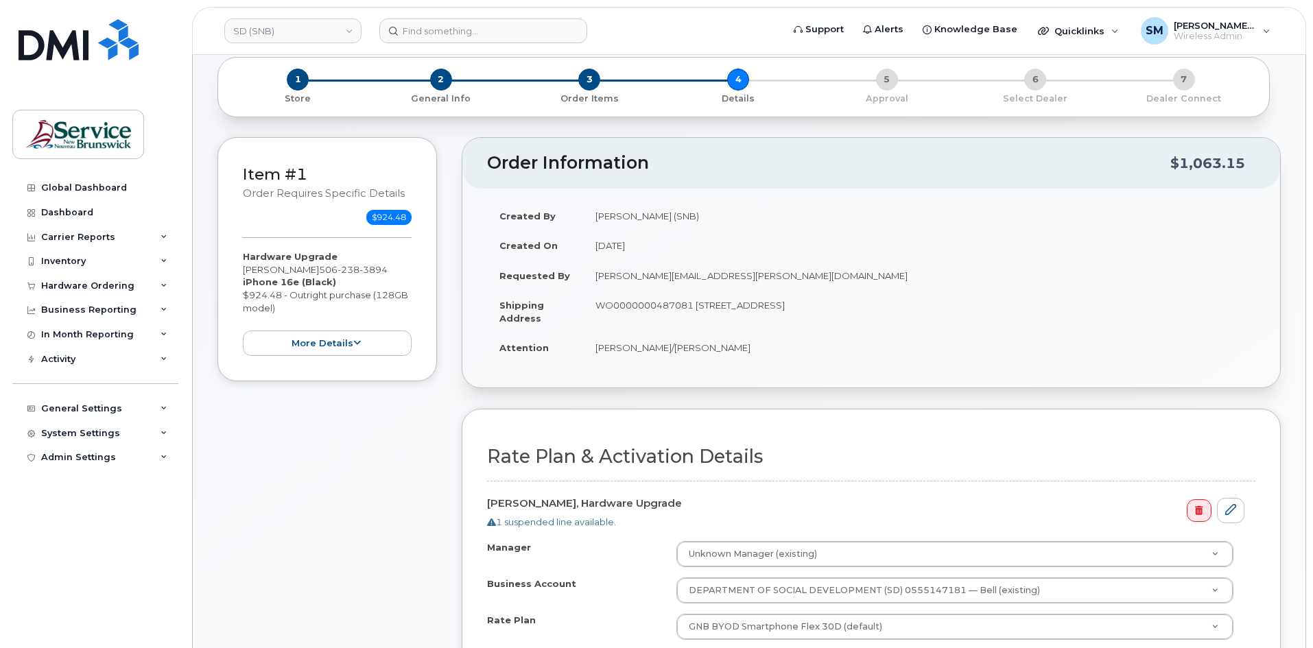
click at [578, 521] on div "1 suspended line available." at bounding box center [865, 522] width 757 height 13
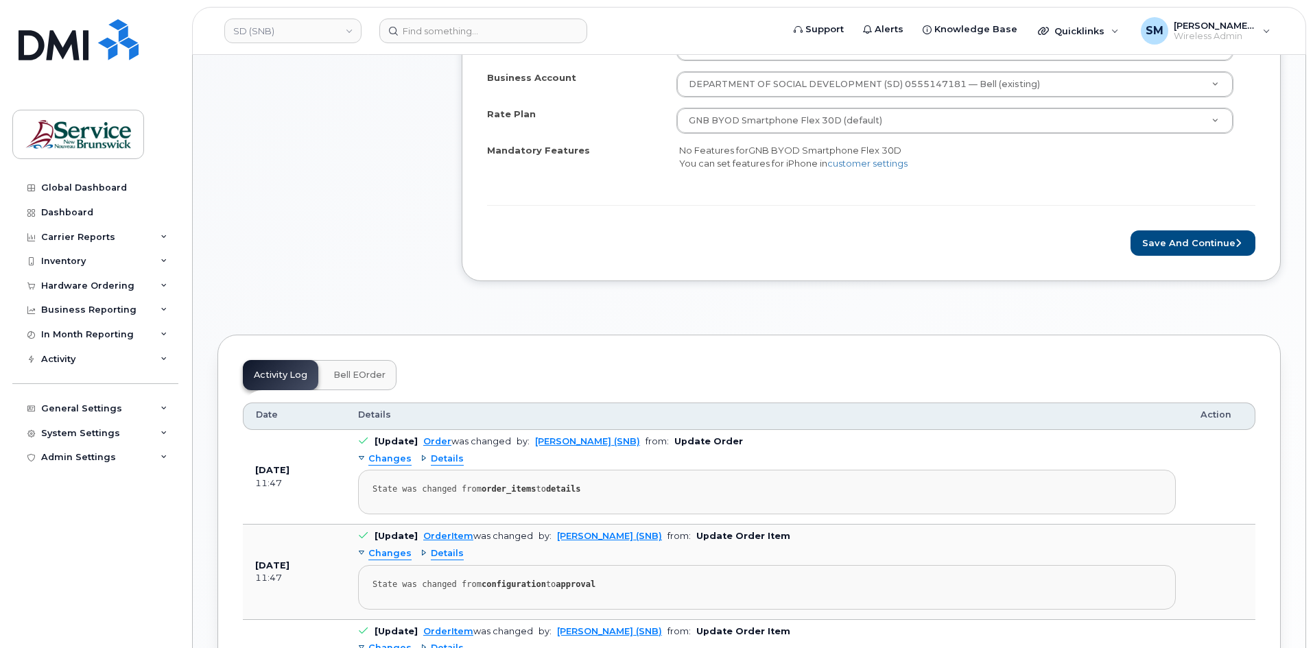
scroll to position [343, 0]
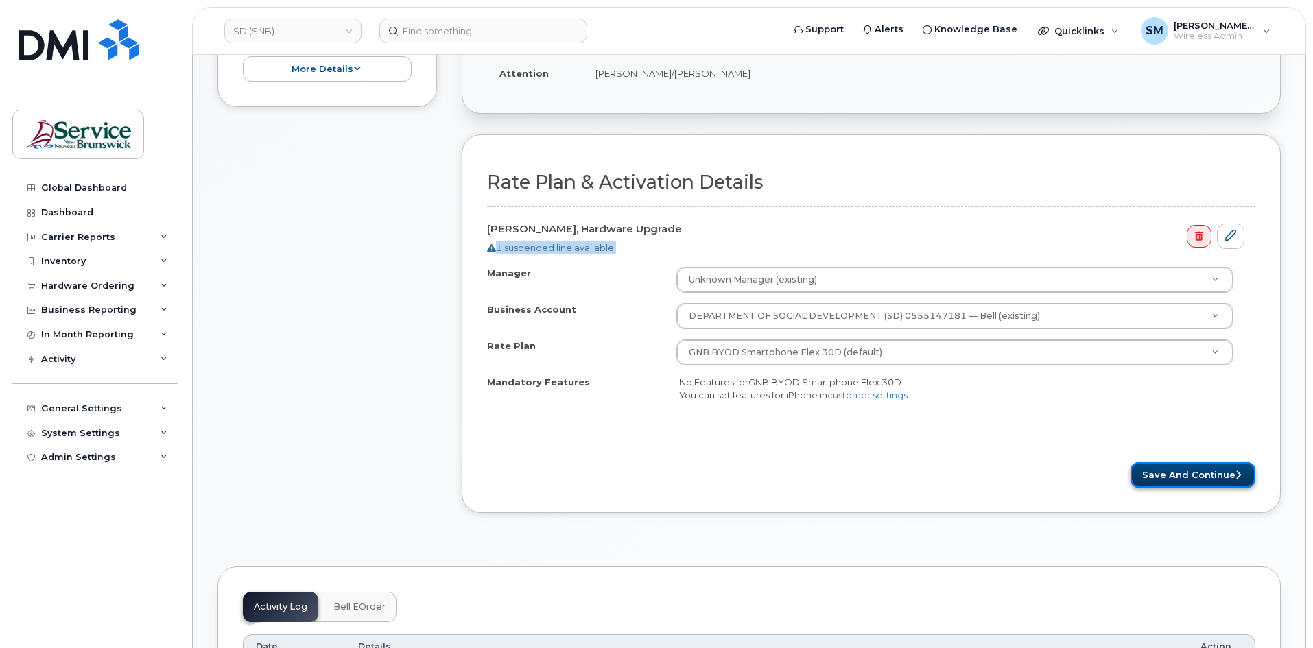
click at [1197, 465] on button "Save and Continue" at bounding box center [1193, 474] width 125 height 25
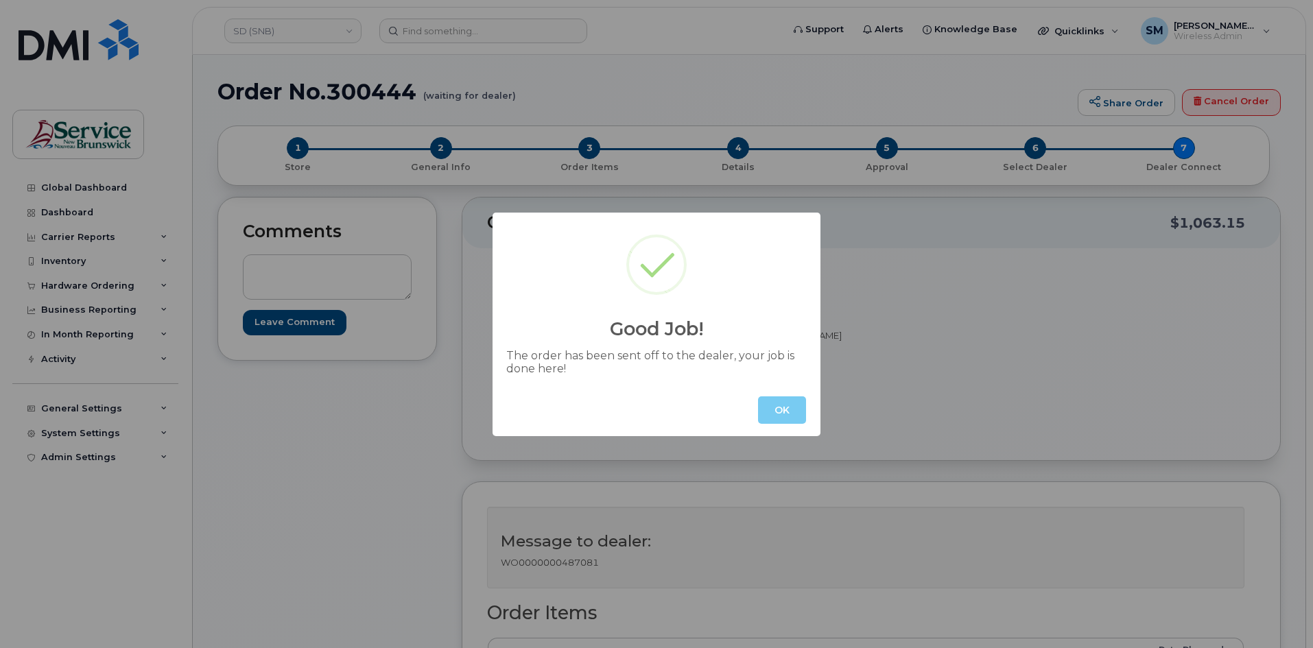
click at [784, 414] on button "OK" at bounding box center [782, 410] width 48 height 27
